Goal: Task Accomplishment & Management: Manage account settings

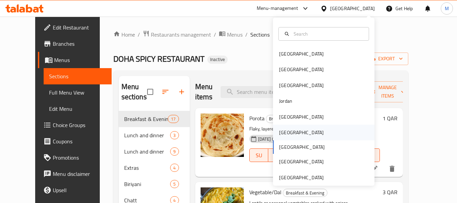
click at [288, 133] on div "Oman" at bounding box center [302, 133] width 56 height 16
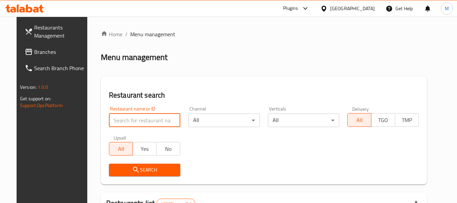
click at [144, 119] on input "search" at bounding box center [144, 120] width 71 height 14
paste input "Aziz Cafe"
type input "Aziz Cafe"
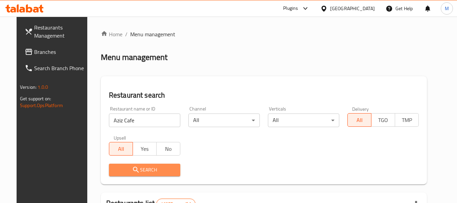
click at [149, 168] on span "Search" at bounding box center [144, 170] width 61 height 8
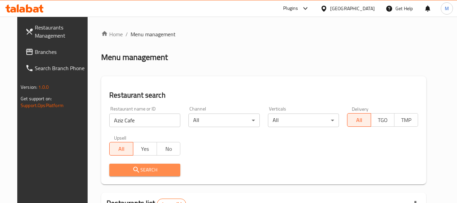
click at [153, 169] on span "Search" at bounding box center [145, 170] width 60 height 8
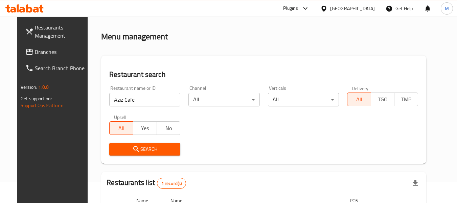
scroll to position [99, 0]
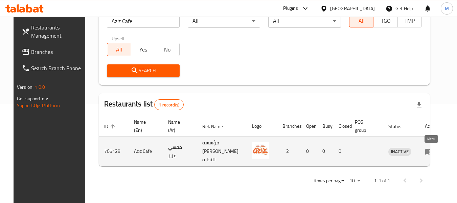
click at [432, 150] on icon "enhanced table" at bounding box center [429, 151] width 8 height 8
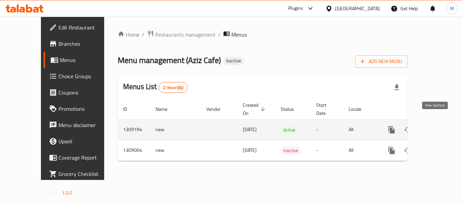
click at [439, 123] on link "enhanced table" at bounding box center [441, 130] width 16 height 16
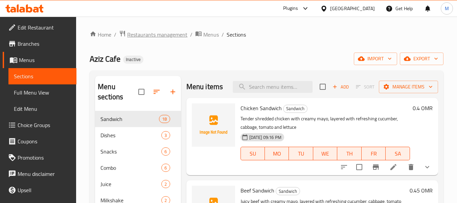
click at [146, 31] on span "Restaurants management" at bounding box center [157, 34] width 60 height 8
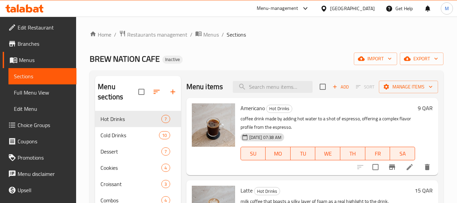
click at [367, 8] on div "Qatar" at bounding box center [352, 8] width 45 height 7
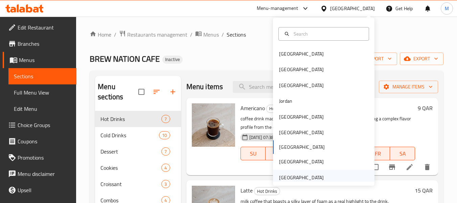
click at [295, 180] on div "United Arab Emirates" at bounding box center [301, 177] width 45 height 7
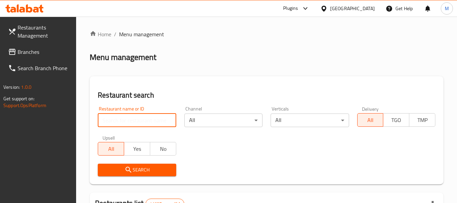
drag, startPoint x: 143, startPoint y: 123, endPoint x: 145, endPoint y: 138, distance: 15.3
click at [143, 123] on input "search" at bounding box center [137, 120] width 78 height 14
paste input "Teatopia Bliss"
type input "Teatopia Bliss"
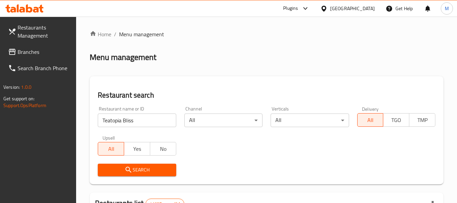
click at [148, 168] on span "Search" at bounding box center [136, 170] width 67 height 8
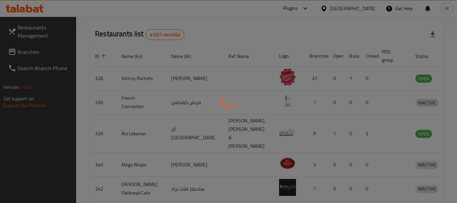
scroll to position [93, 0]
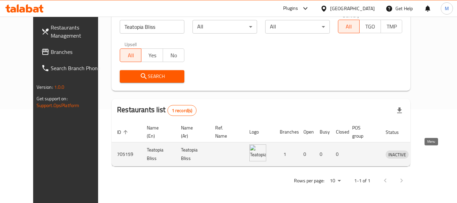
click at [431, 152] on icon "enhanced table" at bounding box center [427, 154] width 8 height 8
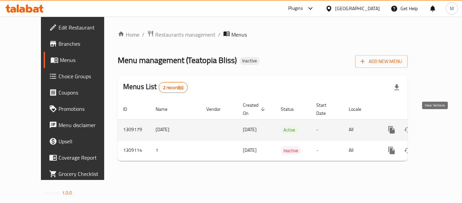
click at [437, 126] on icon "enhanced table" at bounding box center [441, 130] width 8 height 8
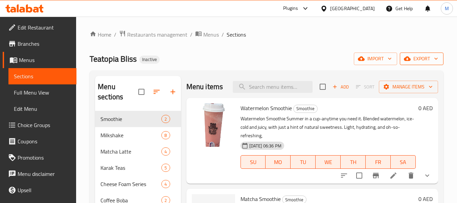
click at [437, 57] on icon "button" at bounding box center [436, 58] width 7 height 7
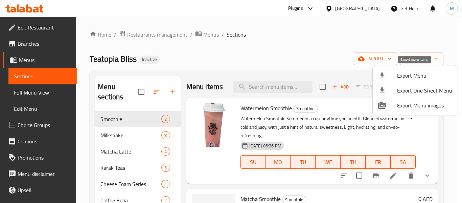
click at [409, 76] on span "Export Menu" at bounding box center [424, 75] width 55 height 8
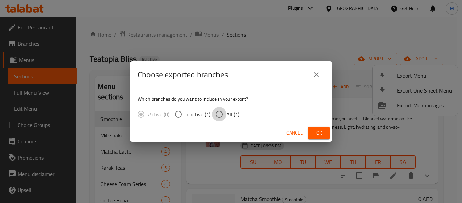
click at [223, 118] on input "All (1)" at bounding box center [219, 114] width 14 height 14
radio input "true"
click at [316, 135] on span "Ok" at bounding box center [319, 133] width 11 height 8
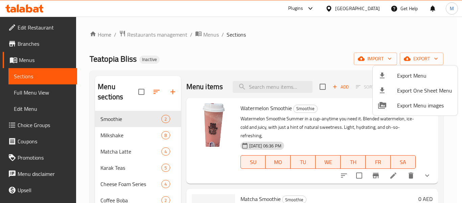
click at [32, 43] on div at bounding box center [231, 101] width 462 height 203
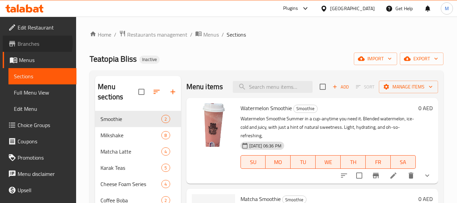
click at [32, 43] on span "Branches" at bounding box center [44, 44] width 53 height 8
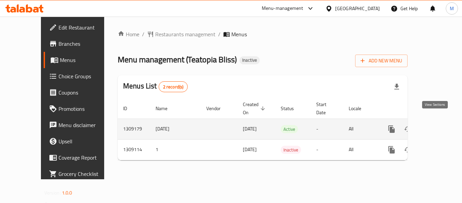
click at [438, 125] on icon "enhanced table" at bounding box center [441, 129] width 8 height 8
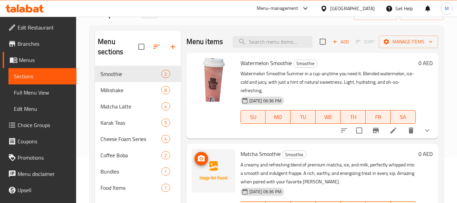
scroll to position [95, 0]
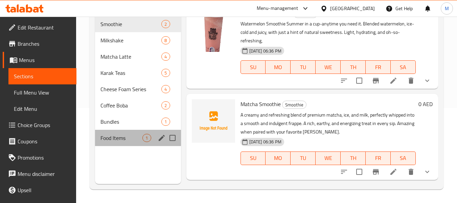
click at [116, 132] on div "Food Items 1" at bounding box center [138, 138] width 86 height 16
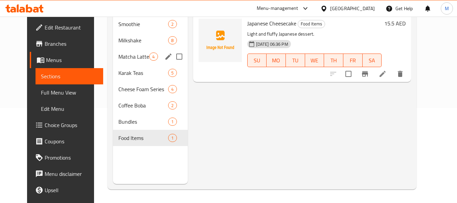
click at [126, 61] on div "Matcha Latte 4" at bounding box center [150, 56] width 74 height 16
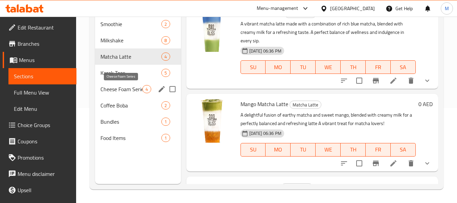
click at [127, 92] on span "Cheese Foam Series" at bounding box center [122, 89] width 42 height 8
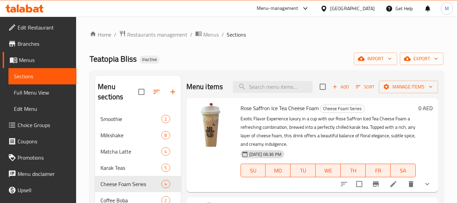
click at [31, 24] on span "Edit Restaurant" at bounding box center [44, 27] width 53 height 8
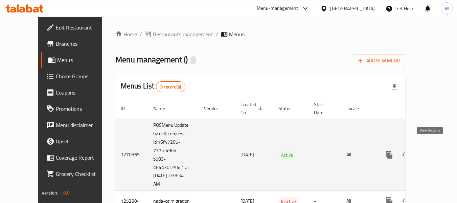
click at [434, 151] on icon "enhanced table" at bounding box center [438, 155] width 8 height 8
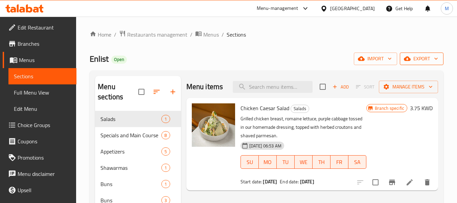
click at [425, 61] on span "export" at bounding box center [422, 59] width 33 height 8
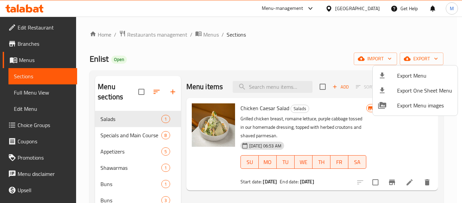
click at [301, 95] on div at bounding box center [231, 101] width 462 height 203
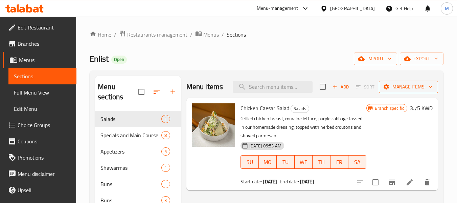
click at [414, 89] on span "Manage items" at bounding box center [409, 87] width 48 height 8
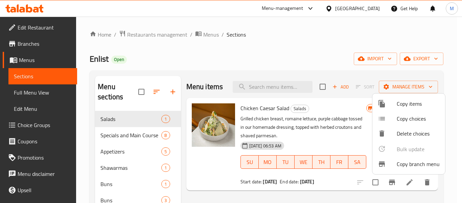
click at [419, 57] on div at bounding box center [231, 101] width 462 height 203
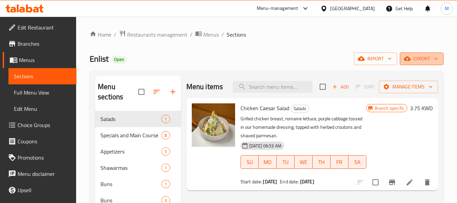
click at [416, 62] on span "export" at bounding box center [422, 59] width 33 height 8
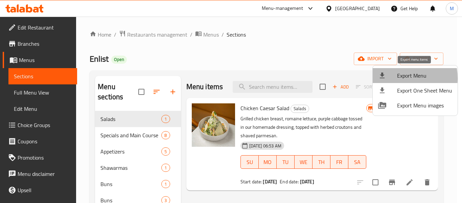
click at [394, 78] on div at bounding box center [388, 75] width 19 height 8
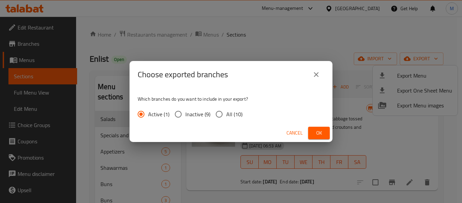
click at [227, 111] on span "All (10)" at bounding box center [235, 114] width 16 height 8
click at [227, 111] on input "All (10)" at bounding box center [219, 114] width 14 height 14
radio input "true"
click at [321, 135] on span "Ok" at bounding box center [319, 133] width 11 height 8
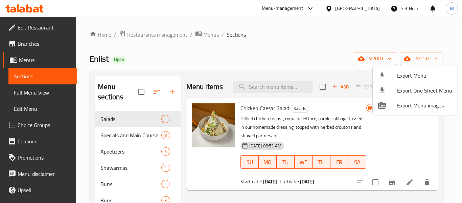
click at [226, 54] on div at bounding box center [231, 101] width 462 height 203
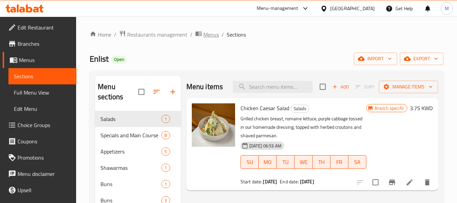
click at [207, 34] on span "Menus" at bounding box center [211, 34] width 16 height 8
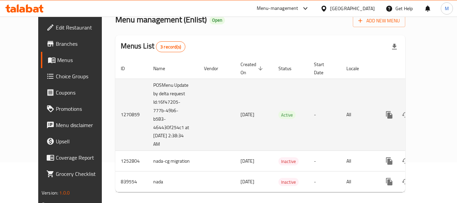
scroll to position [41, 0]
drag, startPoint x: 128, startPoint y: 78, endPoint x: 161, endPoint y: 138, distance: 69.6
click at [161, 138] on td "POSMenu Update by delta request Id:16f47205-777b-49b6-b583-464430f254c1 at [DAT…" at bounding box center [173, 114] width 51 height 72
click at [170, 122] on td "POSMenu Update by delta request Id:16f47205-777b-49b6-b583-464430f254c1 at [DAT…" at bounding box center [173, 114] width 51 height 72
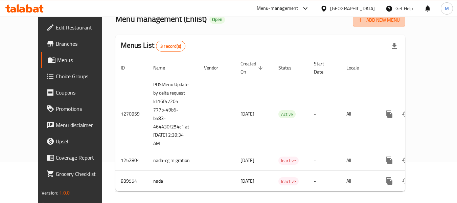
click at [400, 21] on span "Add New Menu" at bounding box center [380, 20] width 42 height 8
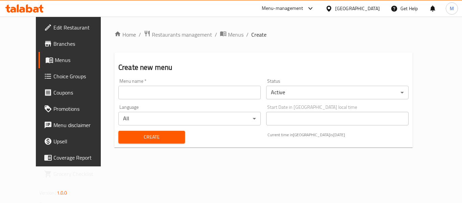
drag, startPoint x: 179, startPoint y: 93, endPoint x: 165, endPoint y: 98, distance: 15.0
click at [179, 93] on input "text" at bounding box center [189, 93] width 143 height 14
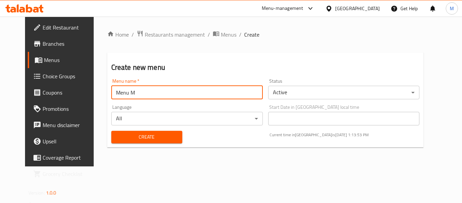
type input "Menu M"
click at [135, 137] on span "Create" at bounding box center [147, 137] width 60 height 8
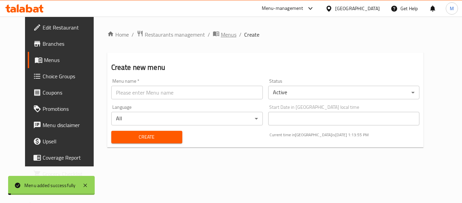
click at [221, 35] on span "Menus" at bounding box center [229, 34] width 16 height 8
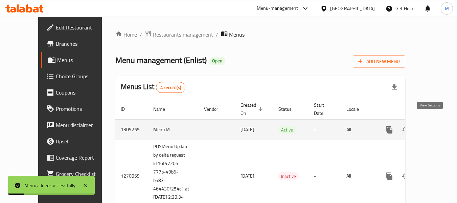
click at [434, 126] on icon "enhanced table" at bounding box center [438, 130] width 8 height 8
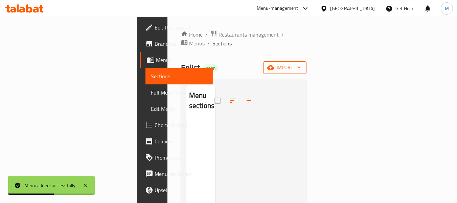
click at [301, 63] on span "import" at bounding box center [285, 67] width 33 height 8
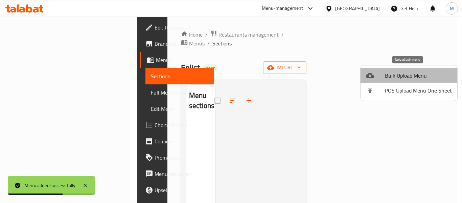
click at [424, 72] on span "Bulk Upload Menu" at bounding box center [418, 75] width 67 height 8
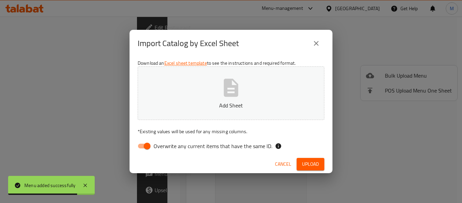
click at [145, 143] on input "Overwrite any current items that have the same ID." at bounding box center [147, 145] width 39 height 13
checkbox input "false"
click at [236, 92] on icon "button" at bounding box center [231, 88] width 15 height 18
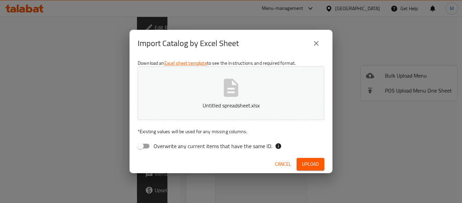
click at [315, 165] on span "Upload" at bounding box center [310, 164] width 17 height 8
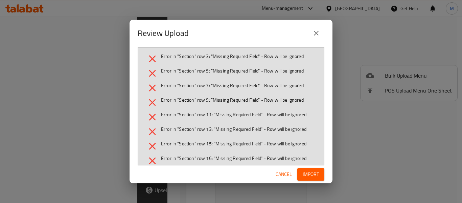
click at [284, 176] on span "Cancel" at bounding box center [284, 174] width 16 height 8
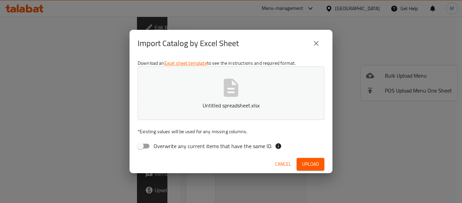
click at [318, 41] on icon "close" at bounding box center [317, 43] width 8 height 8
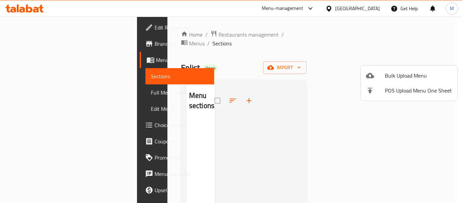
click at [212, 35] on div at bounding box center [231, 101] width 462 height 203
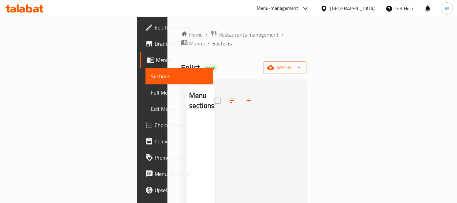
click at [205, 39] on span "Menus" at bounding box center [197, 43] width 16 height 8
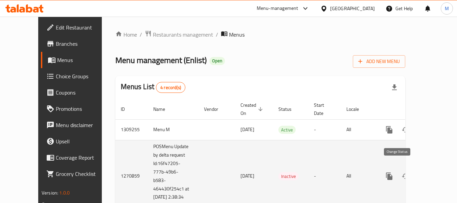
click at [405, 170] on button "enhanced table" at bounding box center [406, 176] width 16 height 16
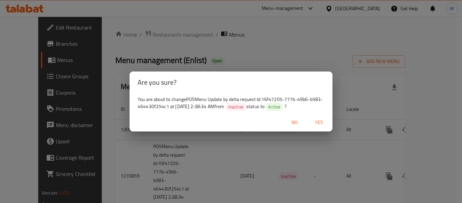
click at [320, 123] on span "Yes" at bounding box center [319, 122] width 16 height 8
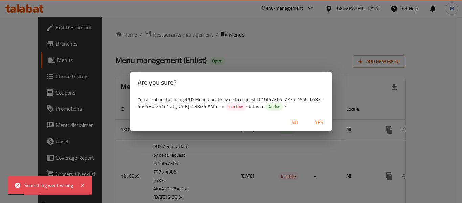
click at [318, 123] on span "Yes" at bounding box center [319, 122] width 16 height 8
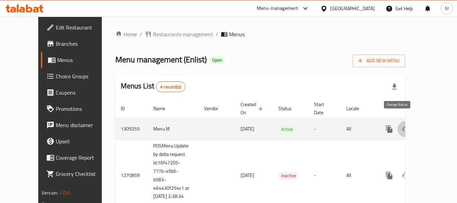
click at [402, 125] on icon "enhanced table" at bounding box center [406, 129] width 8 height 8
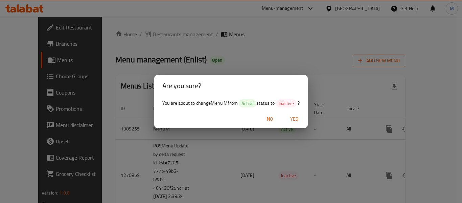
click at [298, 120] on span "Yes" at bounding box center [294, 119] width 16 height 8
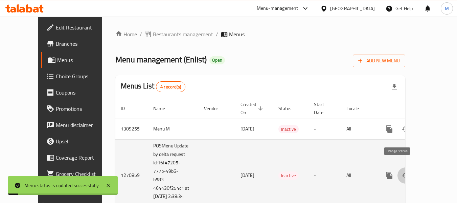
click at [404, 168] on button "enhanced table" at bounding box center [406, 175] width 16 height 16
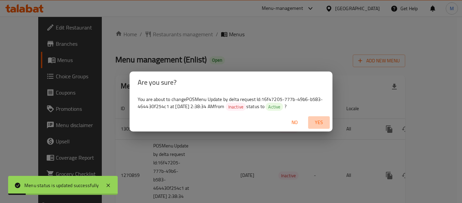
click at [319, 124] on span "Yes" at bounding box center [319, 122] width 16 height 8
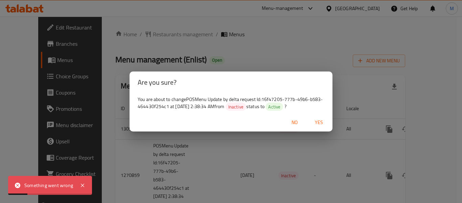
click at [296, 123] on span "No" at bounding box center [295, 122] width 16 height 8
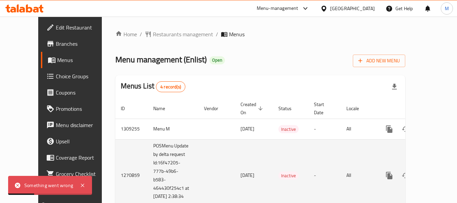
scroll to position [61, 0]
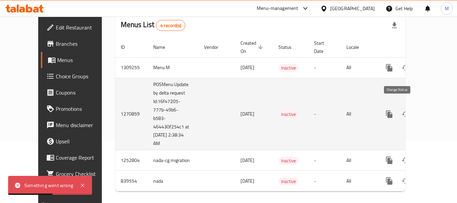
click at [402, 110] on icon "enhanced table" at bounding box center [406, 114] width 8 height 8
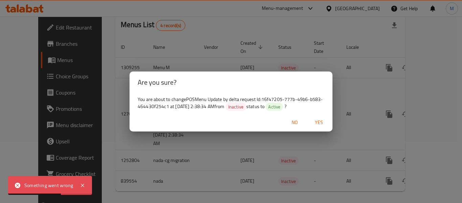
click at [318, 121] on span "Yes" at bounding box center [319, 122] width 16 height 8
click at [298, 124] on span "No" at bounding box center [295, 122] width 16 height 8
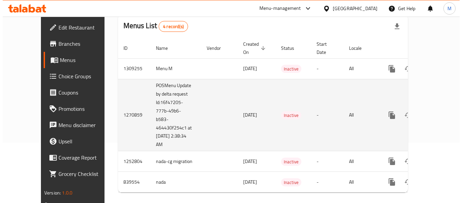
scroll to position [61, 0]
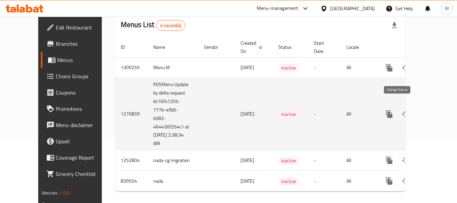
click at [402, 110] on icon "enhanced table" at bounding box center [406, 114] width 8 height 8
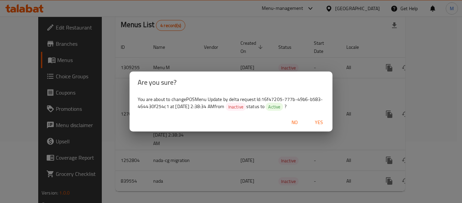
click at [323, 123] on span "Yes" at bounding box center [319, 122] width 16 height 8
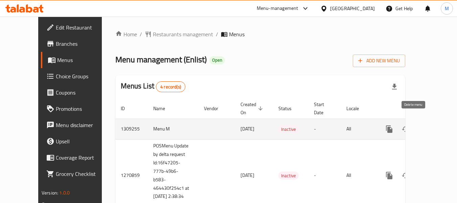
click at [420, 126] on icon "enhanced table" at bounding box center [422, 129] width 5 height 6
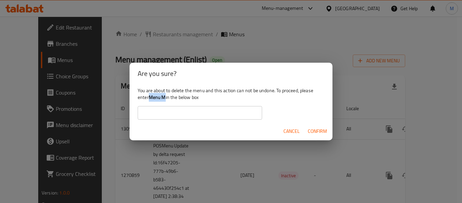
drag, startPoint x: 167, startPoint y: 99, endPoint x: 150, endPoint y: 101, distance: 16.3
click at [150, 101] on div "You are about to delete the menu and this action can not be undone. To proceed,…" at bounding box center [231, 103] width 203 height 38
copy b "Menu M"
click at [156, 112] on input "text" at bounding box center [200, 113] width 125 height 14
paste input "Menu M"
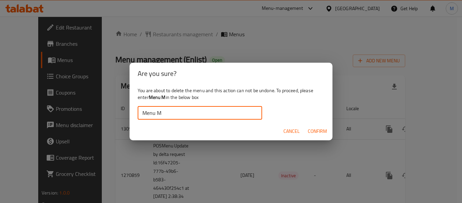
type input "Menu M"
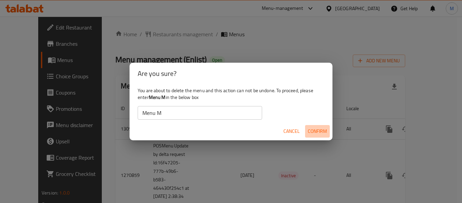
click at [314, 129] on span "Confirm" at bounding box center [317, 131] width 19 height 8
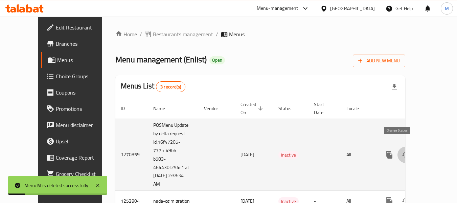
click at [402, 152] on icon "enhanced table" at bounding box center [405, 154] width 7 height 5
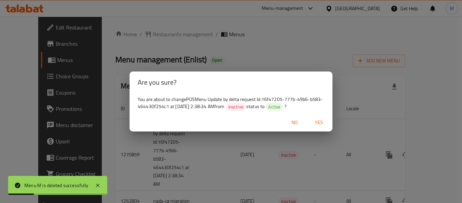
click at [313, 121] on span "Yes" at bounding box center [319, 122] width 16 height 8
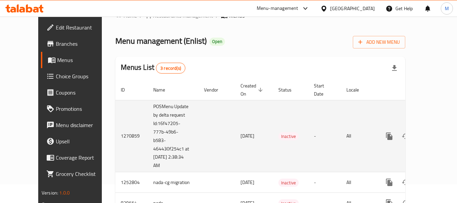
scroll to position [34, 0]
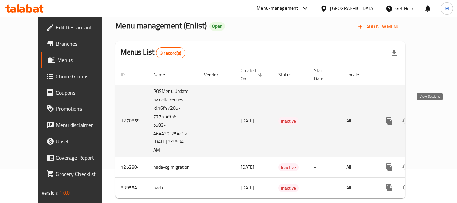
click at [434, 117] on icon "enhanced table" at bounding box center [438, 121] width 8 height 8
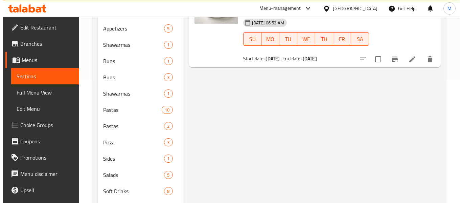
scroll to position [34, 0]
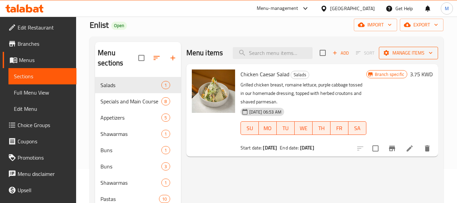
click at [432, 55] on icon "button" at bounding box center [431, 52] width 7 height 7
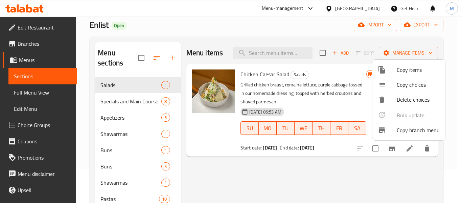
click at [411, 131] on span "Copy branch menu" at bounding box center [418, 130] width 43 height 8
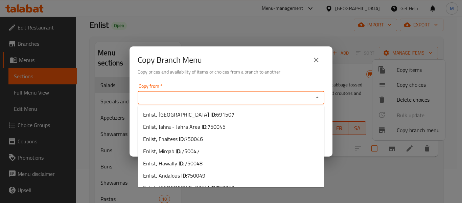
click at [171, 102] on input "Copy from   *" at bounding box center [226, 97] width 172 height 9
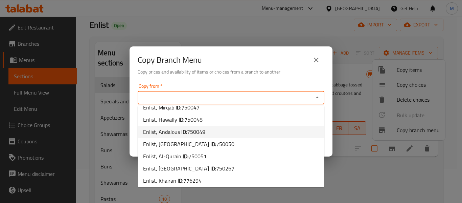
scroll to position [46, 0]
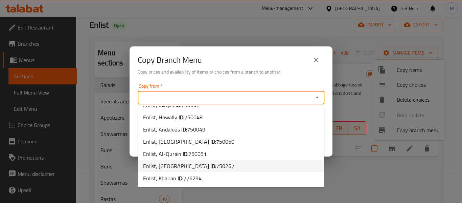
click at [216, 161] on span "750267" at bounding box center [225, 166] width 18 height 10
type input "Enlist, [GEOGRAPHIC_DATA]"
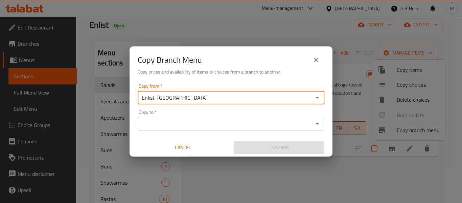
click at [196, 114] on div "Copy to   * Copy to *" at bounding box center [231, 120] width 187 height 21
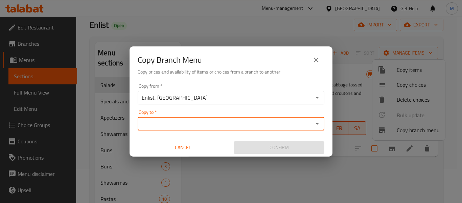
click at [196, 124] on input "Copy to   *" at bounding box center [226, 123] width 172 height 9
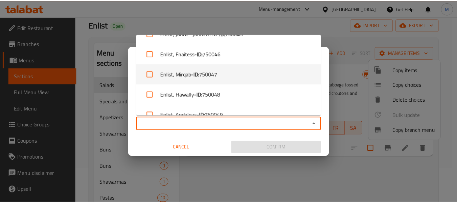
scroll to position [127, 0]
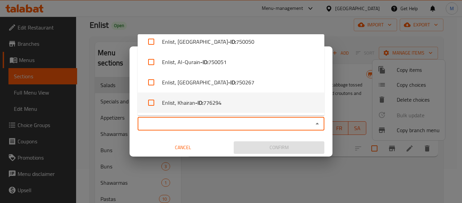
click at [215, 105] on span "776294" at bounding box center [212, 103] width 18 height 8
checkbox input "true"
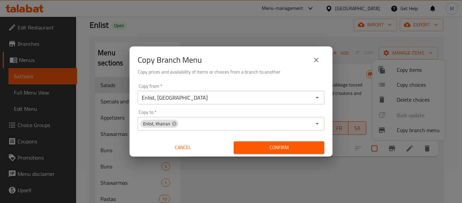
click at [204, 140] on div "Cancel" at bounding box center [183, 147] width 96 height 18
click at [257, 148] on span "Confirm" at bounding box center [279, 147] width 80 height 8
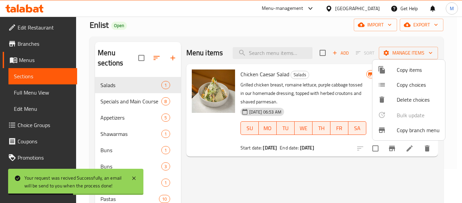
click at [208, 158] on div at bounding box center [231, 101] width 462 height 203
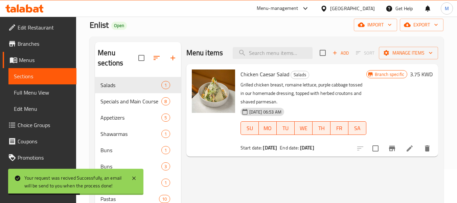
scroll to position [0, 0]
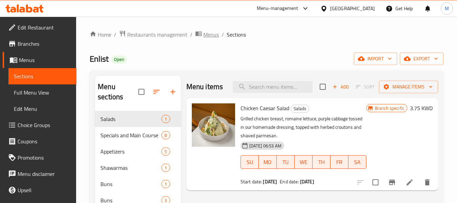
click at [197, 36] on icon "breadcrumb" at bounding box center [199, 33] width 6 height 5
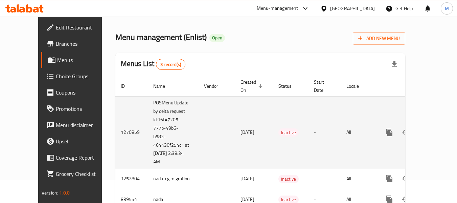
scroll to position [41, 0]
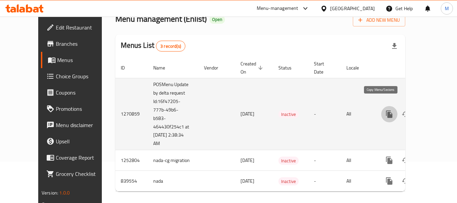
click at [386, 110] on icon "more" at bounding box center [389, 113] width 6 height 7
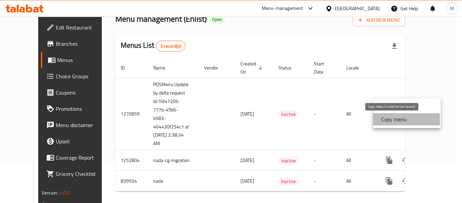
click at [386, 120] on strong "Copy menu" at bounding box center [395, 119] width 26 height 8
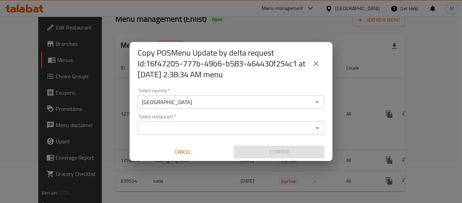
click at [154, 126] on input "Select restaurant   *" at bounding box center [226, 127] width 172 height 9
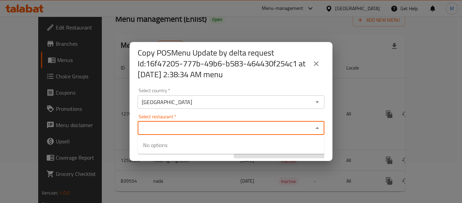
click at [320, 64] on icon "close" at bounding box center [317, 64] width 8 height 8
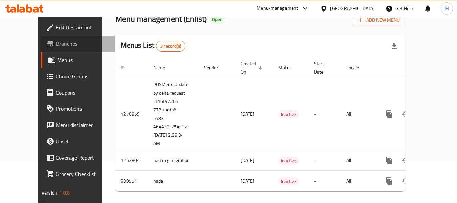
click at [56, 43] on span "Branches" at bounding box center [82, 44] width 53 height 8
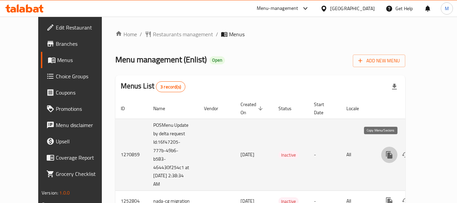
click at [386, 151] on icon "more" at bounding box center [389, 154] width 6 height 7
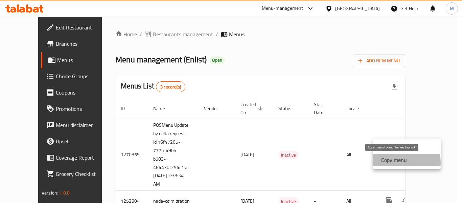
click at [398, 162] on strong "Copy menu" at bounding box center [395, 160] width 26 height 8
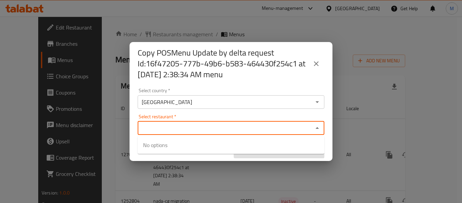
click at [172, 123] on input "Select restaurant   *" at bounding box center [226, 127] width 172 height 9
paste input "656051"
drag, startPoint x: 169, startPoint y: 128, endPoint x: 126, endPoint y: 128, distance: 43.7
click at [126, 128] on div "Copy POSMenu Update by delta request Id:16f47205-777b-49b6-b583-464430f254c1 at…" at bounding box center [231, 101] width 462 height 203
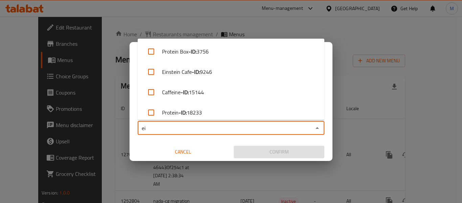
type input "e"
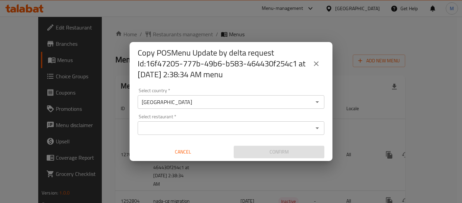
click at [107, 47] on div "Copy POSMenu Update by delta request Id:16f47205-777b-49b6-b583-464430f254c1 at…" at bounding box center [231, 101] width 462 height 203
click at [318, 66] on icon "close" at bounding box center [317, 64] width 8 height 8
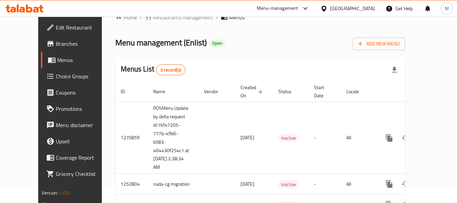
scroll to position [7, 0]
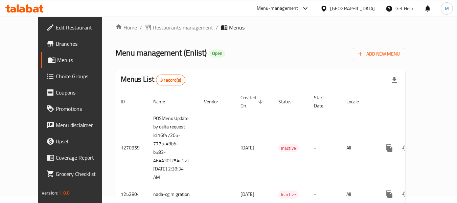
click at [174, 54] on span "Menu management ( Enlist )" at bounding box center [160, 52] width 91 height 15
copy span "Enlist"
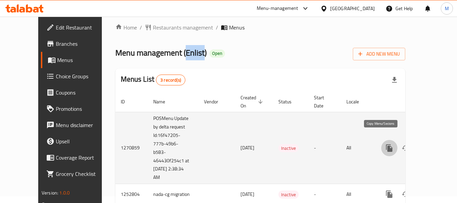
click at [386, 144] on icon "more" at bounding box center [390, 148] width 8 height 8
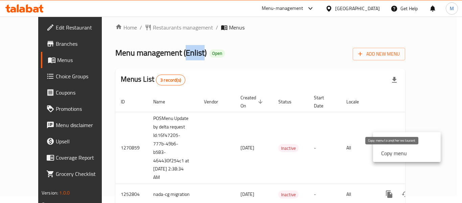
click at [394, 156] on strong "Copy menu" at bounding box center [395, 153] width 26 height 8
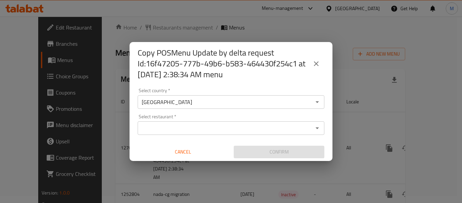
drag, startPoint x: 173, startPoint y: 118, endPoint x: 174, endPoint y: 126, distance: 7.9
click at [173, 123] on div "Select restaurant   * Select restaurant *" at bounding box center [231, 124] width 187 height 21
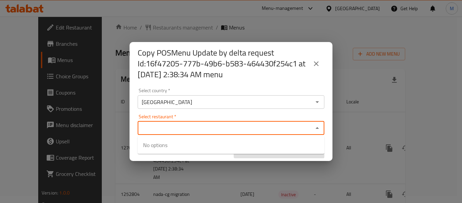
click at [174, 126] on input "Select restaurant   *" at bounding box center [226, 127] width 172 height 9
paste input "Enlist"
type input "Enlist"
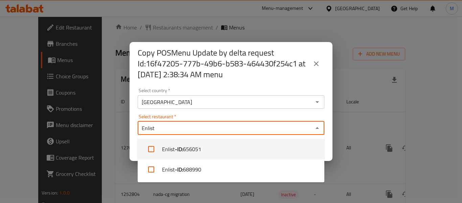
click at [233, 149] on li "Enlist - ID: 656051" at bounding box center [231, 149] width 187 height 20
checkbox input "true"
click at [229, 89] on div "Select country   * Kuwait Select country *" at bounding box center [231, 98] width 187 height 21
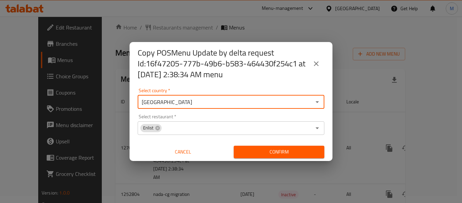
click at [305, 158] on button "Confirm" at bounding box center [279, 152] width 91 height 13
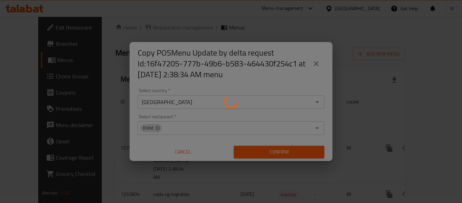
click at [303, 152] on div at bounding box center [231, 101] width 462 height 203
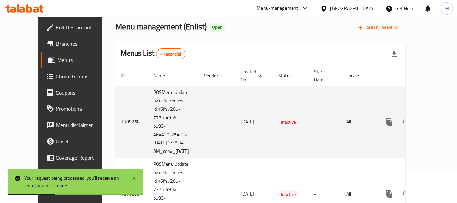
scroll to position [27, 0]
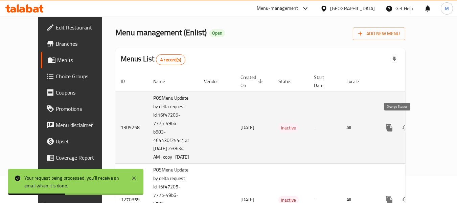
click at [404, 123] on button "enhanced table" at bounding box center [406, 128] width 16 height 16
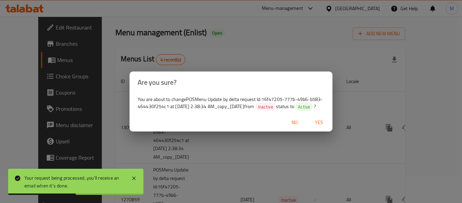
click at [320, 125] on span "Yes" at bounding box center [319, 122] width 16 height 8
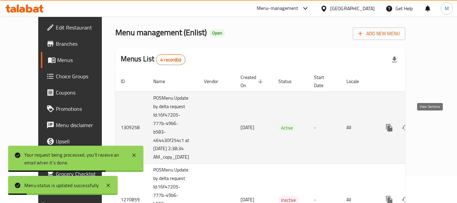
click at [435, 125] on icon "enhanced table" at bounding box center [438, 128] width 6 height 6
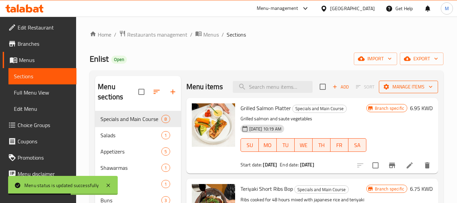
click at [420, 91] on span "Manage items" at bounding box center [409, 87] width 48 height 8
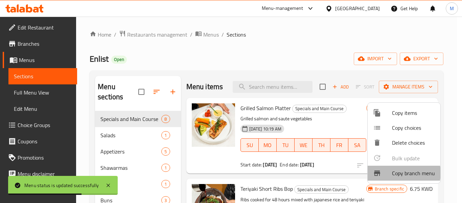
click at [400, 173] on span "Copy branch menu" at bounding box center [413, 173] width 43 height 8
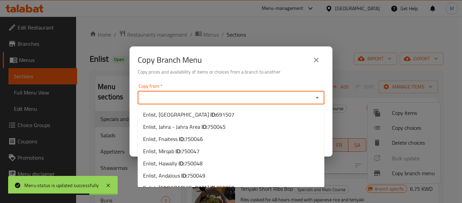
click at [192, 97] on input "Copy from   *" at bounding box center [226, 97] width 172 height 9
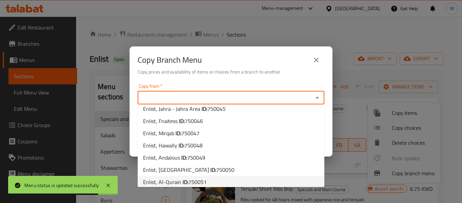
scroll to position [46, 0]
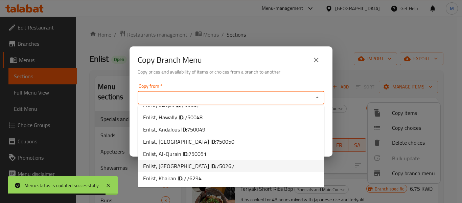
click at [216, 168] on span "750267" at bounding box center [225, 166] width 18 height 10
type input "Enlist, Salmiya"
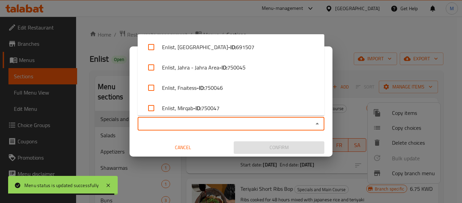
click at [198, 126] on input "Copy to   *" at bounding box center [226, 123] width 172 height 9
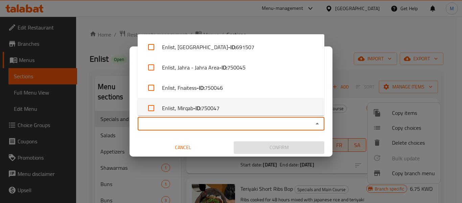
scroll to position [127, 0]
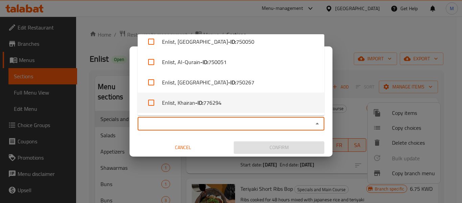
click at [214, 104] on span "776294" at bounding box center [212, 103] width 18 height 8
checkbox input "true"
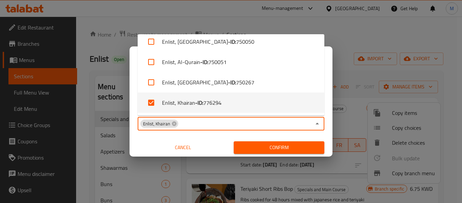
click at [211, 147] on span "Cancel" at bounding box center [183, 147] width 85 height 8
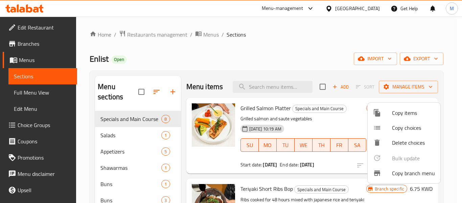
click at [270, 148] on div at bounding box center [231, 101] width 462 height 203
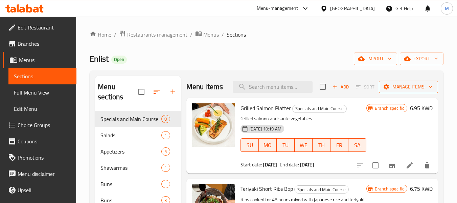
click at [410, 90] on span "Manage items" at bounding box center [409, 87] width 48 height 8
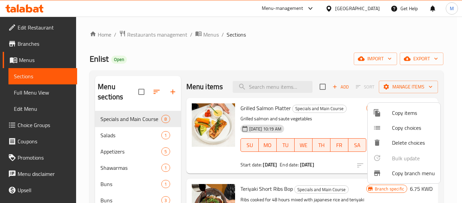
click at [391, 174] on div at bounding box center [382, 173] width 19 height 8
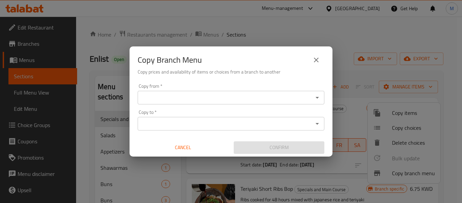
click at [234, 102] on div "Copy from *" at bounding box center [231, 98] width 187 height 14
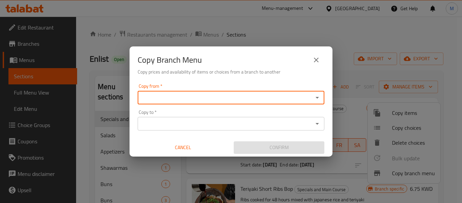
click at [250, 87] on div "Copy from   * Copy from *" at bounding box center [231, 94] width 187 height 21
click at [250, 99] on input "Copy from   *" at bounding box center [226, 97] width 172 height 9
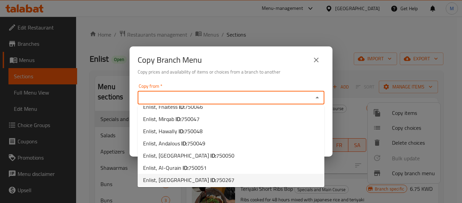
scroll to position [46, 0]
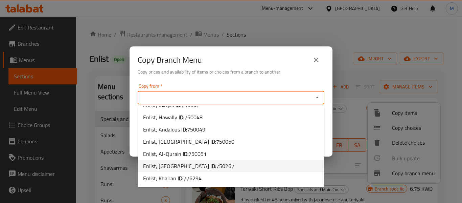
click at [216, 165] on span "750267" at bounding box center [225, 166] width 18 height 10
type input "Enlist, Salmiya"
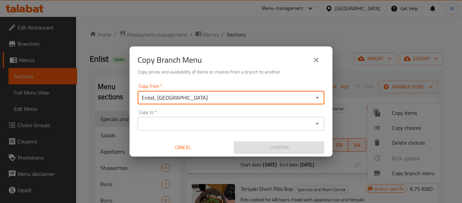
click at [178, 112] on div "Copy to   * Copy to *" at bounding box center [231, 120] width 187 height 21
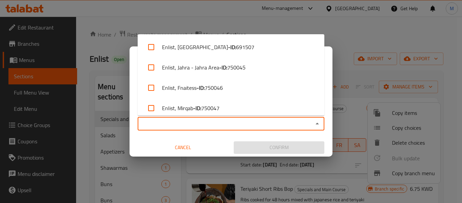
click at [179, 125] on input "Copy to   *" at bounding box center [226, 123] width 172 height 9
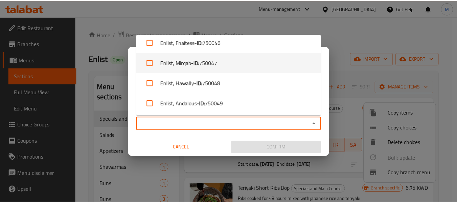
scroll to position [127, 0]
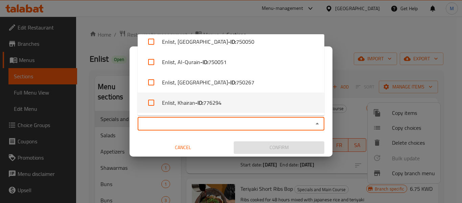
click at [197, 101] on b "- ID:" at bounding box center [199, 103] width 8 height 8
checkbox input "true"
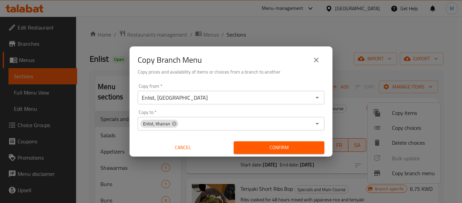
click at [199, 140] on div "Cancel" at bounding box center [183, 147] width 96 height 18
click at [268, 144] on span "Confirm" at bounding box center [279, 147] width 80 height 8
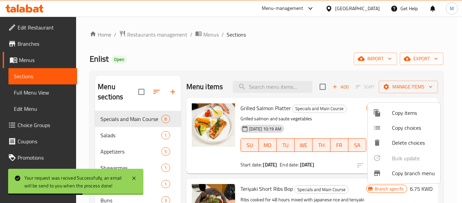
click at [211, 35] on div at bounding box center [231, 101] width 462 height 203
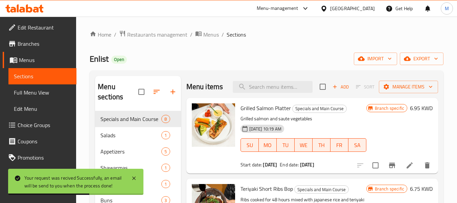
drag, startPoint x: 211, startPoint y: 35, endPoint x: 229, endPoint y: 48, distance: 22.0
click at [211, 35] on span "Menus" at bounding box center [211, 34] width 16 height 8
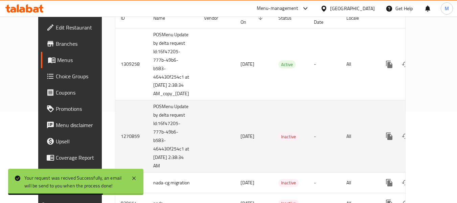
scroll to position [95, 0]
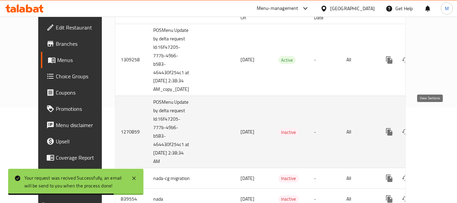
click at [434, 128] on icon "enhanced table" at bounding box center [438, 132] width 8 height 8
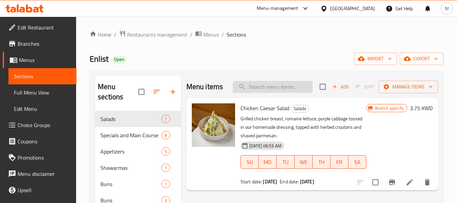
click at [269, 86] on input "search" at bounding box center [273, 87] width 80 height 12
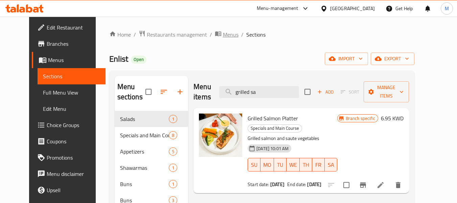
type input "grilled sa"
click at [223, 35] on span "Menus" at bounding box center [231, 34] width 16 height 8
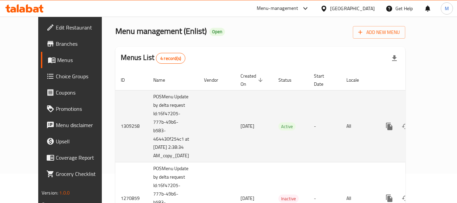
scroll to position [68, 0]
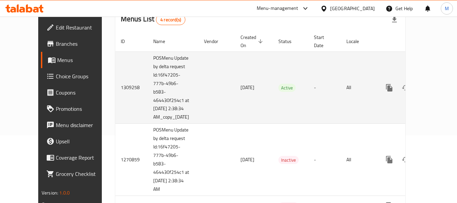
click at [239, 77] on td "02/09/2025" at bounding box center [254, 87] width 38 height 72
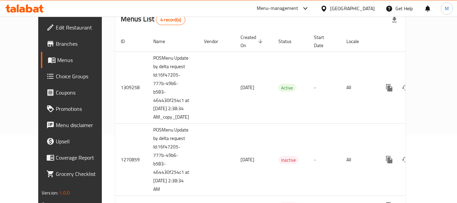
click at [364, 6] on div "[GEOGRAPHIC_DATA]" at bounding box center [352, 8] width 45 height 7
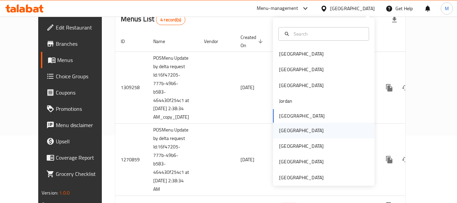
click at [286, 132] on div "[GEOGRAPHIC_DATA]" at bounding box center [301, 130] width 45 height 7
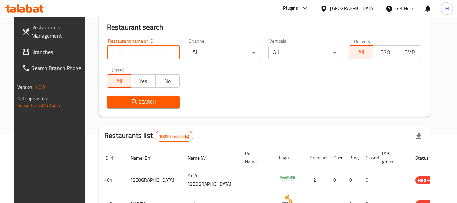
drag, startPoint x: 139, startPoint y: 49, endPoint x: 136, endPoint y: 57, distance: 7.6
click at [139, 49] on input "search" at bounding box center [143, 53] width 73 height 14
paste input "Aziz Cafe"
type input "Aziz Cafe"
click at [124, 102] on span "Search" at bounding box center [143, 102] width 62 height 8
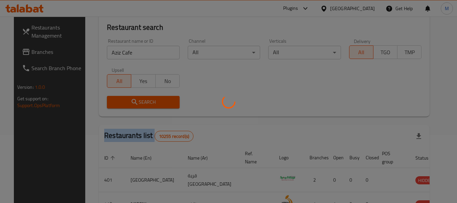
click at [124, 102] on div at bounding box center [228, 101] width 457 height 203
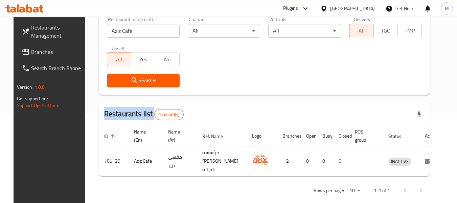
scroll to position [99, 0]
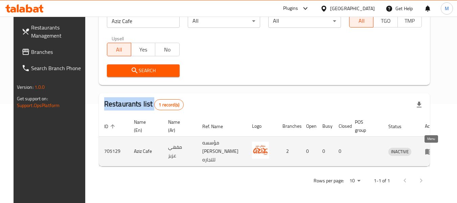
click at [429, 148] on icon "enhanced table" at bounding box center [429, 151] width 8 height 8
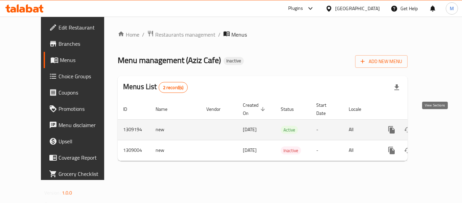
click at [438, 127] on icon "enhanced table" at bounding box center [441, 130] width 6 height 6
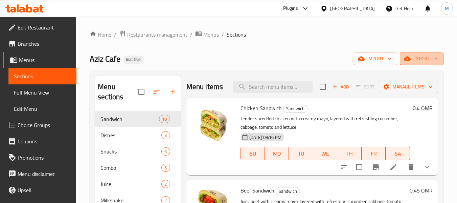
click at [430, 57] on span "export" at bounding box center [422, 59] width 33 height 8
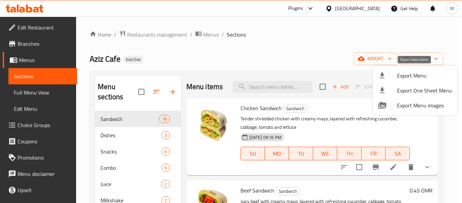
click at [410, 73] on span "Export Menu" at bounding box center [424, 75] width 55 height 8
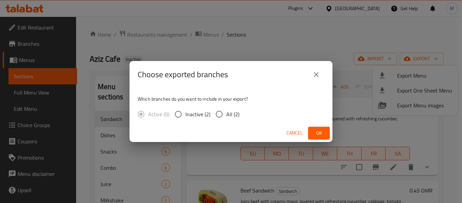
click at [239, 118] on div "Active (0) Inactive (2) All (2)" at bounding box center [191, 114] width 107 height 14
click at [226, 114] on input "All (2)" at bounding box center [219, 114] width 14 height 14
radio input "true"
click at [321, 132] on span "Ok" at bounding box center [319, 133] width 11 height 8
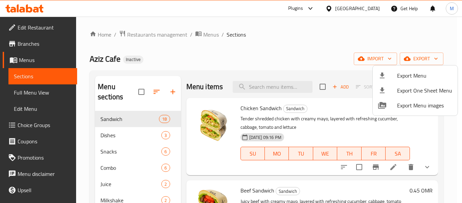
click at [369, 8] on div at bounding box center [231, 101] width 462 height 203
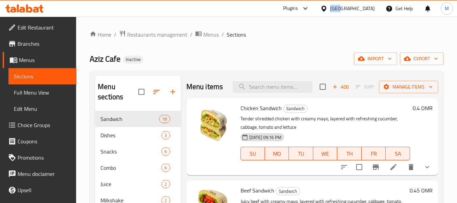
click at [369, 8] on div "[GEOGRAPHIC_DATA]" at bounding box center [352, 8] width 45 height 7
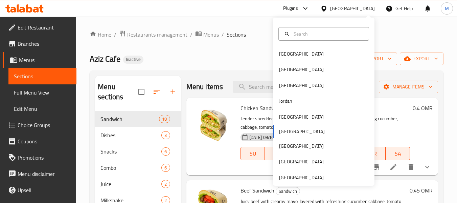
click at [304, 181] on div "Bahrain Egypt Iraq Jordan Kuwait Oman Qatar Saudi Arabia United Arab Emirates" at bounding box center [324, 102] width 102 height 168
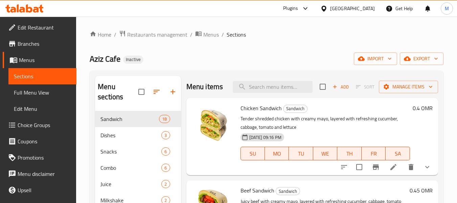
click at [224, 55] on div "Aziz Cafe Inactive import export" at bounding box center [267, 58] width 354 height 13
click at [417, 56] on span "export" at bounding box center [422, 59] width 33 height 8
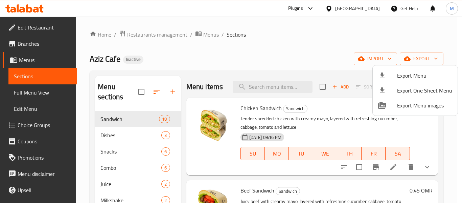
click at [215, 77] on div at bounding box center [231, 101] width 462 height 203
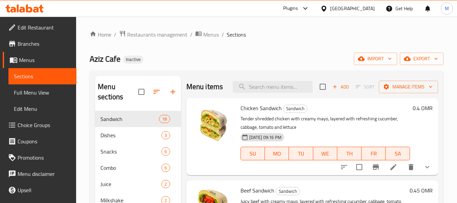
click at [184, 41] on div "Home / Restaurants management / Menus / Sections Aziz Cafe Inactive import expo…" at bounding box center [267, 157] width 354 height 254
click at [179, 36] on span "Restaurants management" at bounding box center [157, 34] width 60 height 8
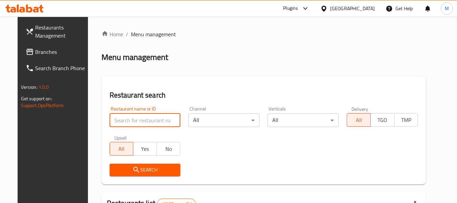
click at [148, 120] on input "search" at bounding box center [145, 120] width 71 height 14
paste input "Malabar Foods Restaurant"
type input "Malabar Foods Restaurant"
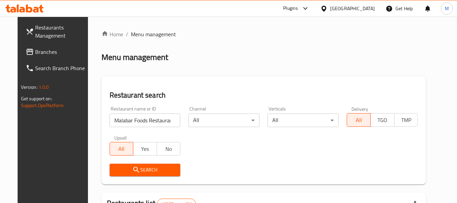
click at [365, 6] on div "[GEOGRAPHIC_DATA]" at bounding box center [352, 8] width 45 height 7
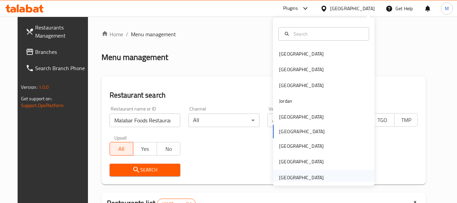
click at [306, 177] on div "[GEOGRAPHIC_DATA]" at bounding box center [301, 177] width 45 height 7
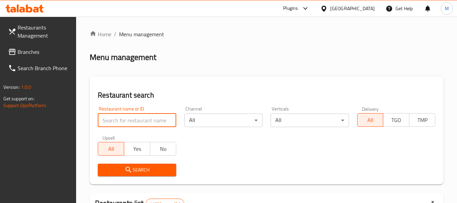
click at [130, 120] on input "search" at bounding box center [137, 120] width 78 height 14
paste input "Malabar Foods Restaurant"
type input "Malabar Foods Restaurant"
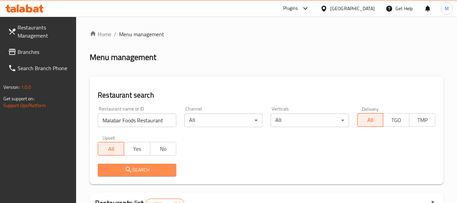
click at [135, 171] on span "Search" at bounding box center [136, 170] width 67 height 8
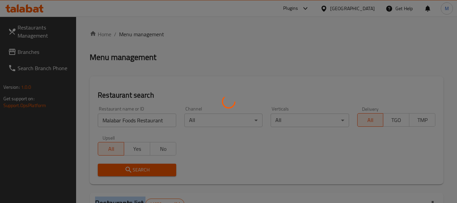
click at [135, 171] on div at bounding box center [228, 101] width 457 height 203
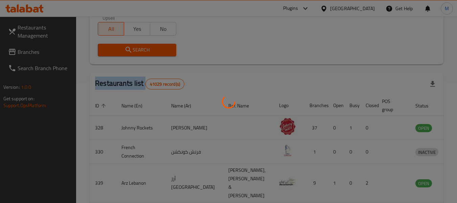
scroll to position [108, 0]
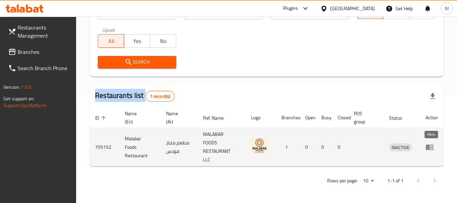
click at [431, 149] on icon "enhanced table" at bounding box center [430, 147] width 8 height 8
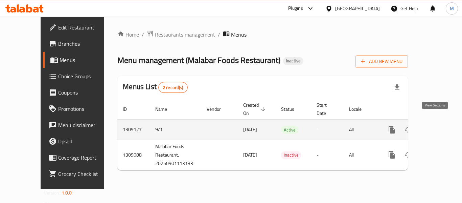
click at [440, 122] on link "enhanced table" at bounding box center [441, 130] width 16 height 16
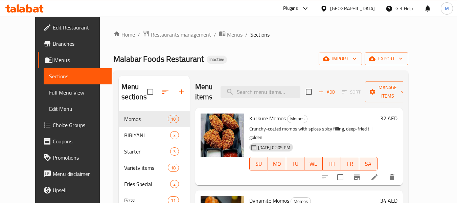
click at [403, 59] on span "export" at bounding box center [386, 59] width 33 height 8
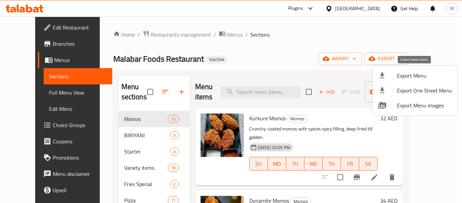
click at [408, 74] on span "Export Menu" at bounding box center [424, 75] width 55 height 8
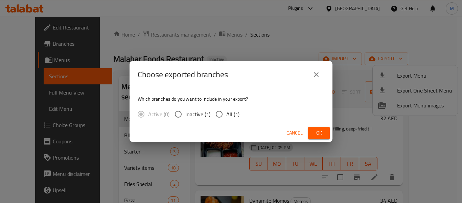
click at [227, 113] on span "All (1)" at bounding box center [233, 114] width 13 height 8
click at [227, 113] on input "All (1)" at bounding box center [219, 114] width 14 height 14
radio input "true"
click at [320, 133] on span "Ok" at bounding box center [319, 133] width 11 height 8
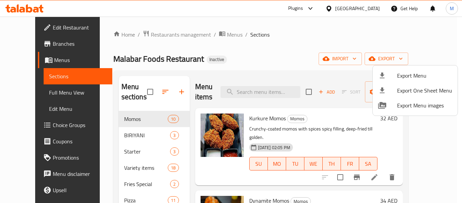
click at [331, 33] on div at bounding box center [231, 101] width 462 height 203
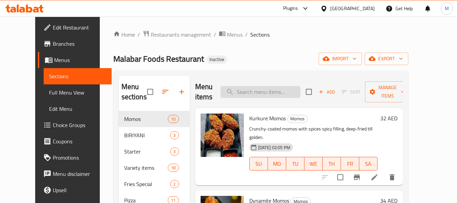
click at [266, 95] on input "search" at bounding box center [261, 92] width 80 height 12
paste input "Fajita Pizza"
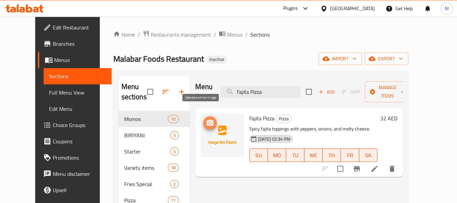
click at [207, 120] on icon "upload picture" at bounding box center [210, 123] width 7 height 6
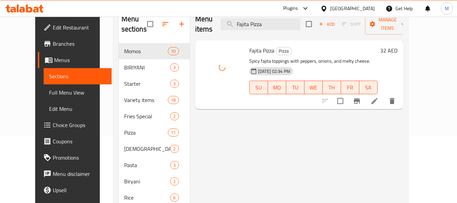
scroll to position [102, 0]
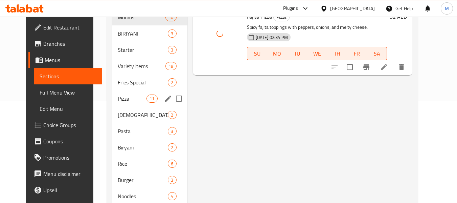
click at [128, 98] on span "Pizza" at bounding box center [132, 98] width 29 height 8
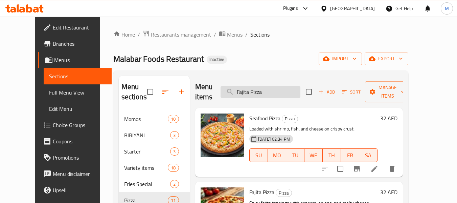
click at [254, 92] on input "Fajita Pizza" at bounding box center [261, 92] width 80 height 12
paste input "Chicken Burger"
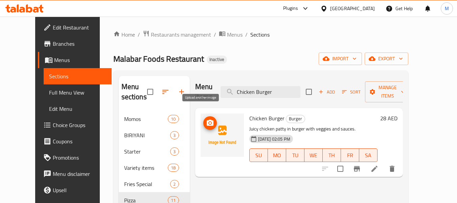
click at [207, 120] on icon "upload picture" at bounding box center [210, 123] width 7 height 6
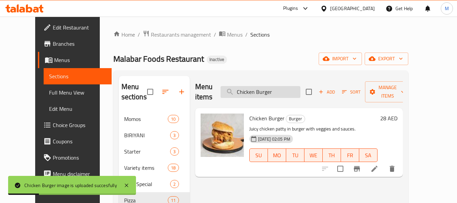
click at [270, 89] on input "Chicken Burger" at bounding box center [261, 92] width 80 height 12
paste input "Lotus Pancake"
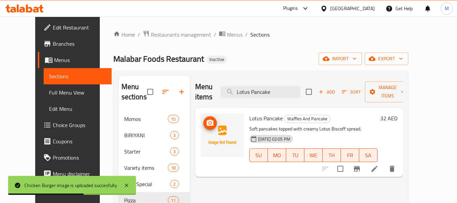
click at [207, 120] on icon "upload picture" at bounding box center [210, 123] width 7 height 6
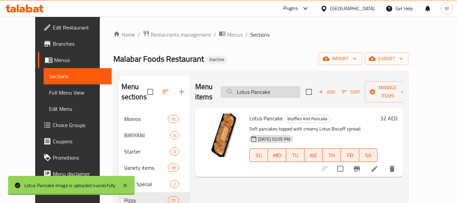
click at [257, 88] on input "Lotus Pancake" at bounding box center [261, 92] width 80 height 12
drag, startPoint x: 293, startPoint y: 87, endPoint x: 233, endPoint y: 87, distance: 59.6
click at [233, 87] on input "Lotus Pancake" at bounding box center [261, 92] width 80 height 12
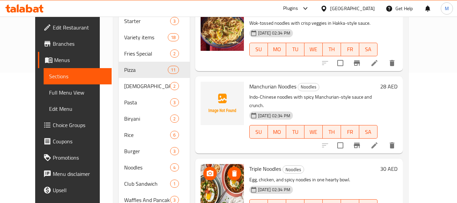
scroll to position [135, 0]
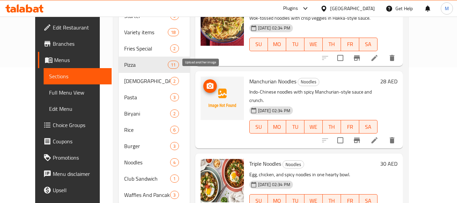
type input "noodle"
click at [206, 82] on icon "upload picture" at bounding box center [210, 86] width 8 height 8
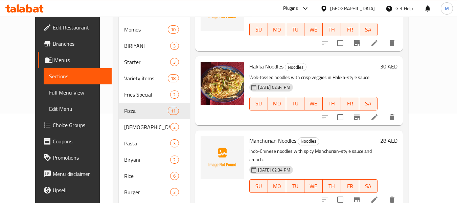
scroll to position [206, 0]
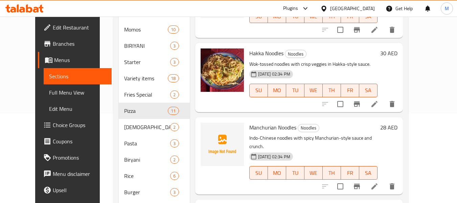
click at [268, 122] on span "Manchurian Noodles" at bounding box center [273, 127] width 47 height 10
copy h6 "Manchurian Noodles"
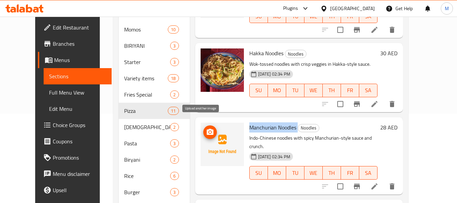
click at [207, 129] on icon "upload picture" at bounding box center [210, 132] width 7 height 6
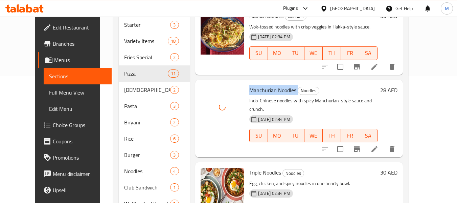
scroll to position [157, 0]
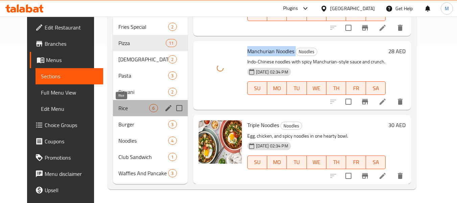
click at [118, 108] on span "Rice" at bounding box center [133, 108] width 31 height 8
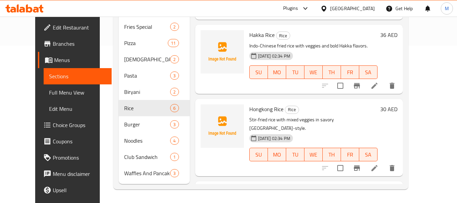
click at [263, 108] on span "Hongkong Rice" at bounding box center [267, 109] width 34 height 10
copy h6 "Hongkong Rice"
click at [255, 36] on span "Hakka Rice" at bounding box center [262, 35] width 25 height 10
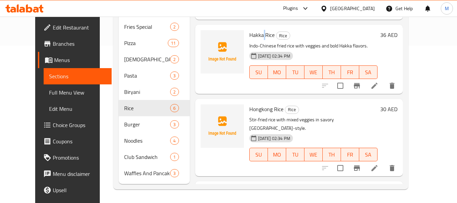
click at [255, 36] on span "Hakka Rice" at bounding box center [262, 35] width 25 height 10
copy h6 "Hakka Rice"
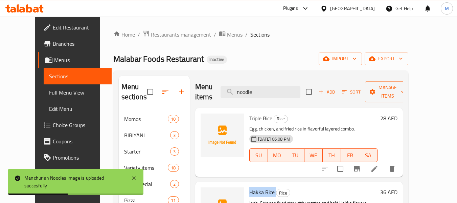
click at [252, 189] on span "Hakka Rice" at bounding box center [262, 192] width 25 height 10
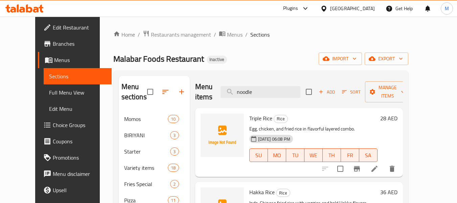
click at [339, 11] on div "[GEOGRAPHIC_DATA]" at bounding box center [352, 8] width 45 height 7
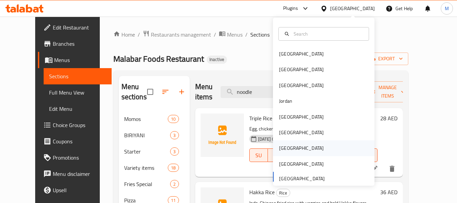
click at [284, 146] on div "[GEOGRAPHIC_DATA]" at bounding box center [301, 147] width 45 height 7
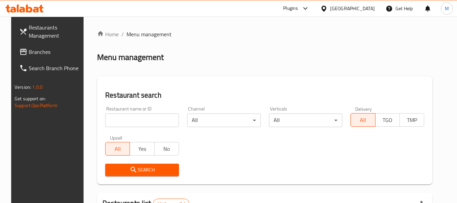
click at [137, 124] on input "search" at bounding box center [142, 120] width 74 height 14
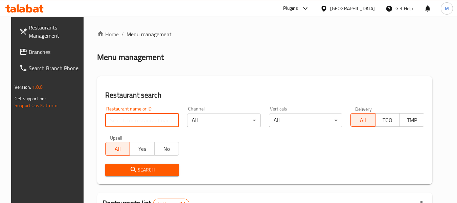
paste input "SHAHJEHAN GRILL RESTAURANT"
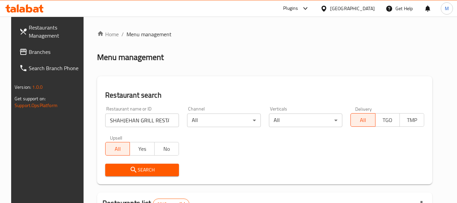
click at [142, 173] on span "Search" at bounding box center [142, 170] width 63 height 8
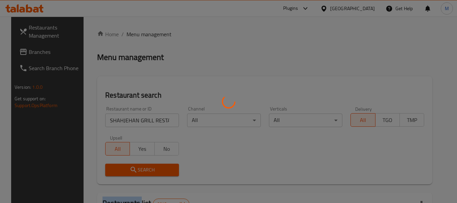
click at [142, 173] on div at bounding box center [228, 101] width 457 height 203
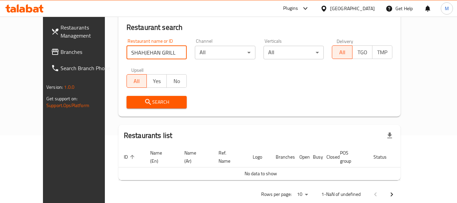
scroll to position [0, 12]
drag, startPoint x: 156, startPoint y: 51, endPoint x: 173, endPoint y: 55, distance: 17.7
click at [173, 55] on input "SHAHJEHAN GRILL RESTAURANT" at bounding box center [157, 53] width 61 height 14
type input "SHAHJEHAN GRILL"
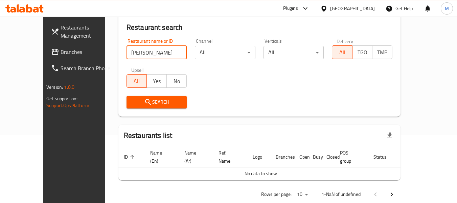
click button "Search" at bounding box center [157, 102] width 61 height 13
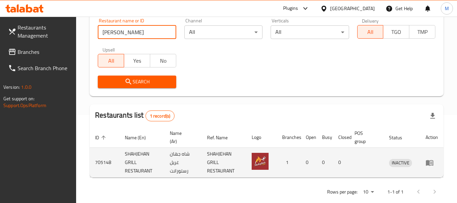
scroll to position [99, 0]
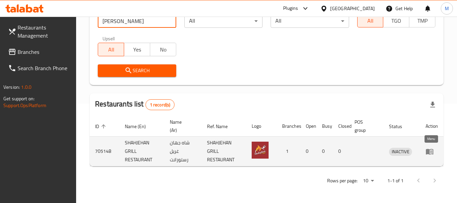
click at [435, 151] on link "enhanced table" at bounding box center [432, 151] width 13 height 8
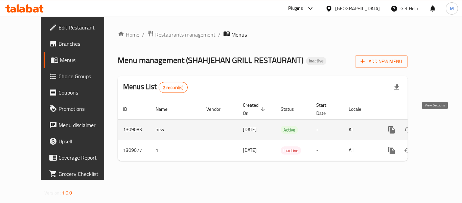
click at [438, 127] on icon "enhanced table" at bounding box center [441, 130] width 6 height 6
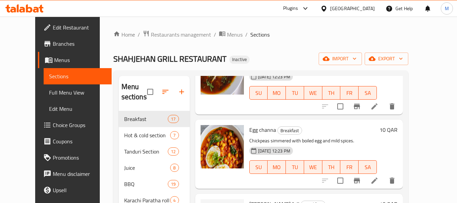
scroll to position [68, 0]
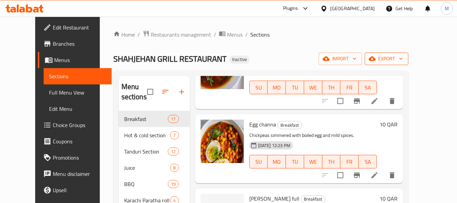
click at [403, 60] on span "export" at bounding box center [386, 59] width 33 height 8
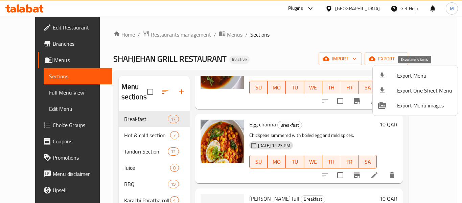
click at [411, 74] on span "Export Menu" at bounding box center [424, 75] width 55 height 8
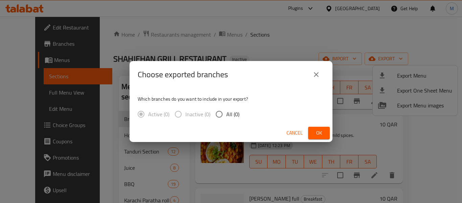
click at [234, 110] on span "All (0)" at bounding box center [233, 114] width 13 height 8
click at [227, 110] on input "All (0)" at bounding box center [219, 114] width 14 height 14
radio input "true"
click at [316, 135] on span "Ok" at bounding box center [319, 133] width 11 height 8
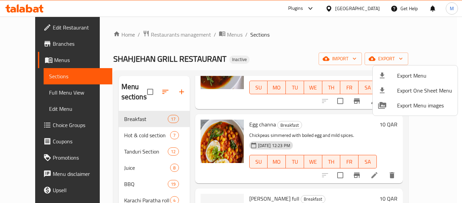
click at [150, 37] on div at bounding box center [231, 101] width 462 height 203
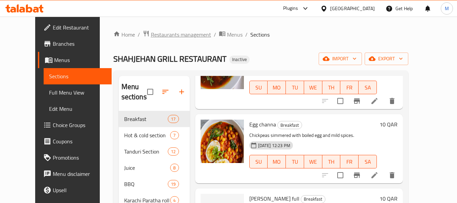
click at [151, 36] on span "Restaurants management" at bounding box center [181, 34] width 60 height 8
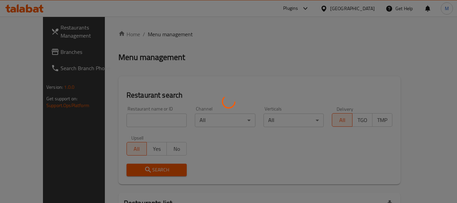
click at [146, 123] on div at bounding box center [228, 101] width 457 height 203
click at [136, 121] on div at bounding box center [228, 101] width 457 height 203
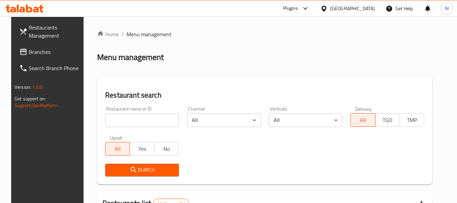
click at [136, 121] on input "search" at bounding box center [142, 120] width 74 height 14
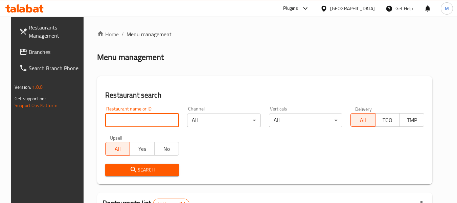
paste input "Mamma Mia"
type input "Mamma Mia"
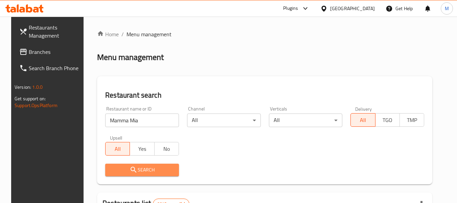
click at [130, 166] on icon "submit" at bounding box center [134, 170] width 8 height 8
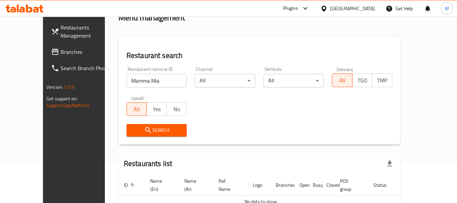
scroll to position [74, 0]
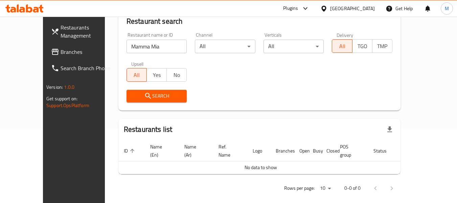
click at [328, 9] on icon at bounding box center [324, 8] width 7 height 7
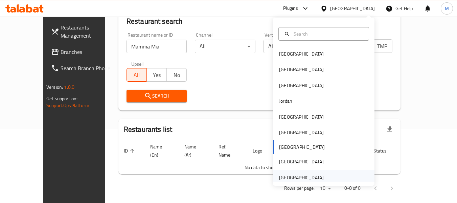
click at [300, 176] on div "[GEOGRAPHIC_DATA]" at bounding box center [301, 177] width 45 height 7
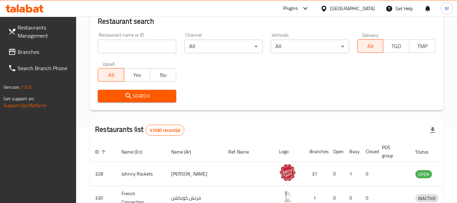
click at [150, 48] on input "search" at bounding box center [137, 47] width 78 height 14
paste input "Mamma Mia"
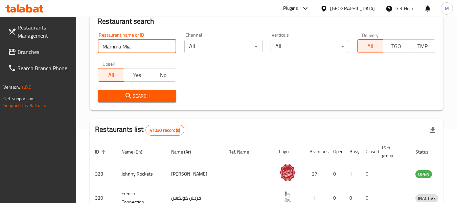
type input "Mamma Mia"
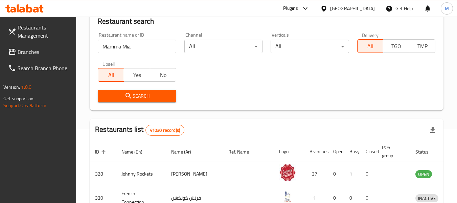
click at [134, 96] on span "Search" at bounding box center [136, 96] width 67 height 8
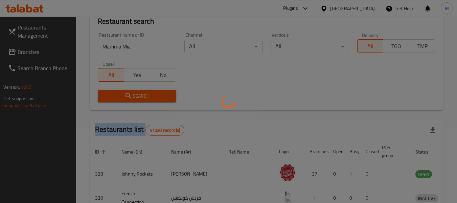
click at [134, 96] on div at bounding box center [228, 101] width 457 height 203
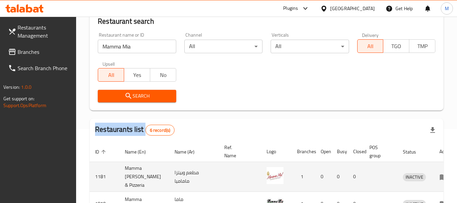
scroll to position [175, 0]
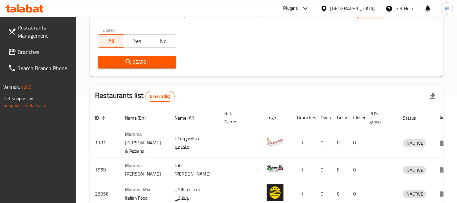
click at [136, 68] on div "Search" at bounding box center [137, 62] width 86 height 21
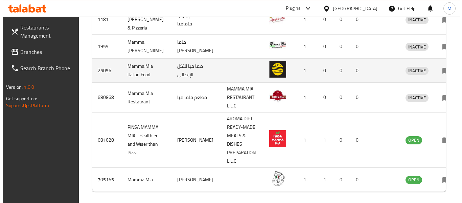
scroll to position [254, 0]
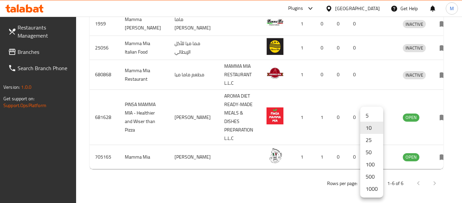
click at [373, 180] on li "500" at bounding box center [372, 176] width 23 height 12
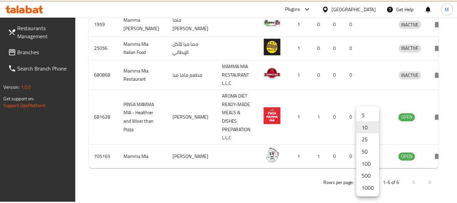
scroll to position [248, 0]
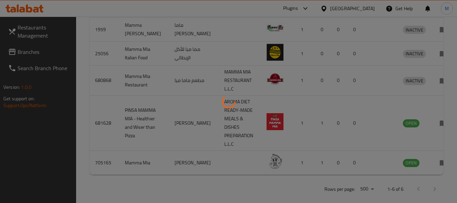
click at [370, 188] on div at bounding box center [228, 101] width 457 height 203
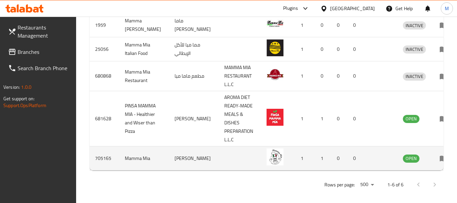
scroll to position [254, 0]
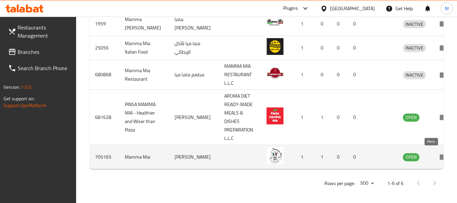
click at [440, 153] on icon "enhanced table" at bounding box center [444, 157] width 8 height 8
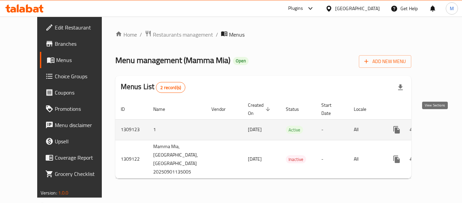
click at [442, 126] on icon "enhanced table" at bounding box center [446, 130] width 8 height 8
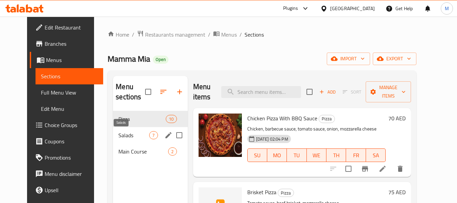
click at [139, 132] on span "Salads" at bounding box center [133, 135] width 31 height 8
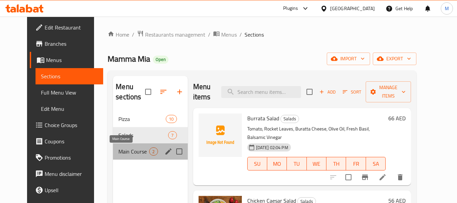
click at [134, 148] on span "Main Course" at bounding box center [133, 151] width 31 height 8
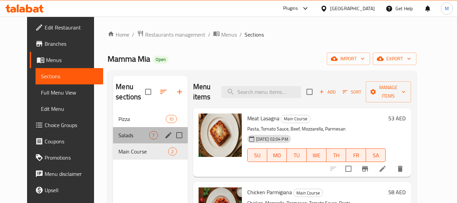
click at [131, 129] on div "Salads 7" at bounding box center [150, 135] width 74 height 16
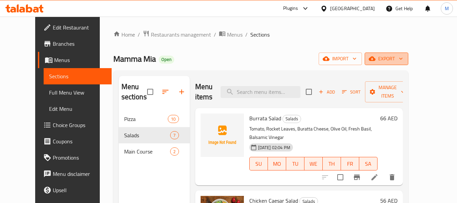
click at [403, 59] on span "export" at bounding box center [386, 59] width 33 height 8
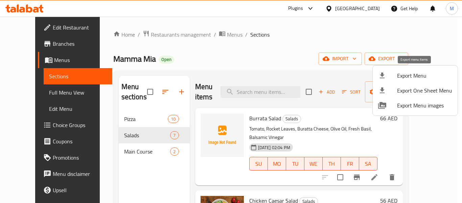
click at [410, 74] on span "Export Menu" at bounding box center [424, 75] width 55 height 8
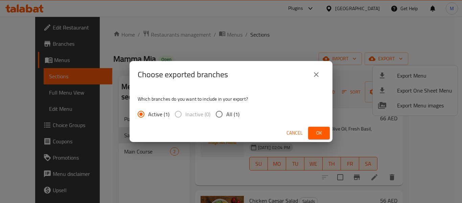
click at [232, 117] on span "All (1)" at bounding box center [233, 114] width 13 height 8
click at [227, 117] on input "All (1)" at bounding box center [219, 114] width 14 height 14
radio input "true"
click at [323, 132] on span "Ok" at bounding box center [319, 133] width 11 height 8
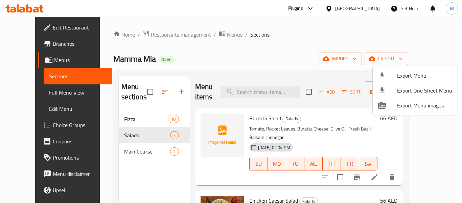
click at [42, 93] on div at bounding box center [231, 101] width 462 height 203
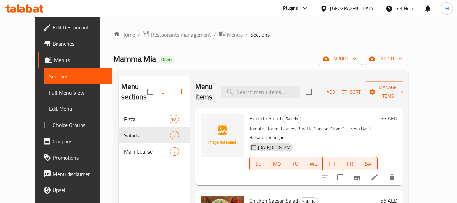
click at [49, 93] on span "Full Menu View" at bounding box center [77, 92] width 57 height 8
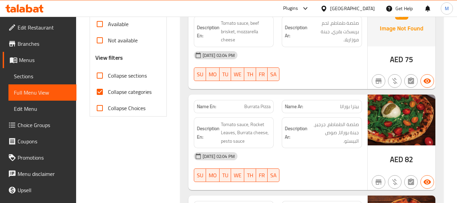
scroll to position [237, 0]
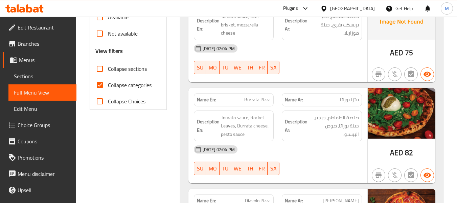
click at [134, 89] on span "Collapse categories" at bounding box center [130, 85] width 44 height 8
click at [108, 90] on input "Collapse categories" at bounding box center [100, 85] width 16 height 16
checkbox input "false"
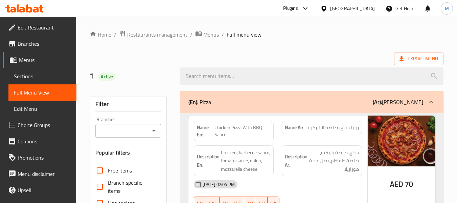
click at [331, 10] on div "[GEOGRAPHIC_DATA]" at bounding box center [352, 8] width 45 height 7
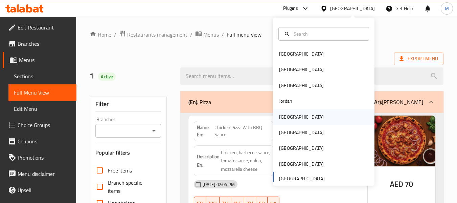
click at [283, 118] on div "[GEOGRAPHIC_DATA]" at bounding box center [301, 116] width 45 height 7
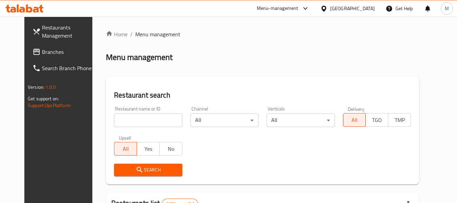
click at [114, 120] on input "search" at bounding box center [148, 120] width 68 height 14
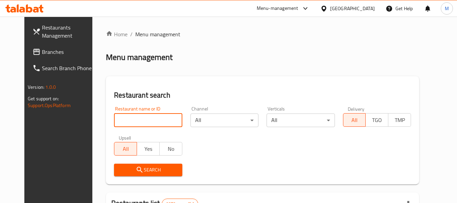
paste input "Chicken Jimmy"
type input "Chicken Jimmy"
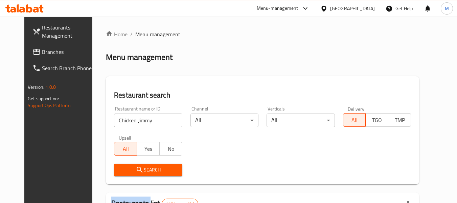
click at [137, 176] on div "Search" at bounding box center [148, 169] width 76 height 21
click at [139, 168] on span "Search" at bounding box center [148, 170] width 57 height 8
click at [139, 168] on div at bounding box center [228, 101] width 457 height 203
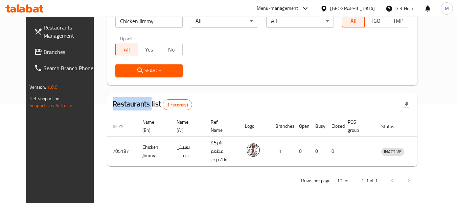
scroll to position [93, 0]
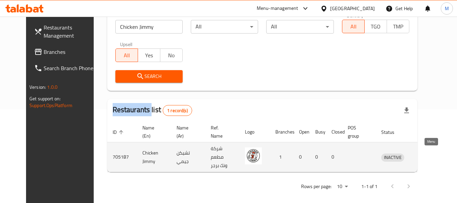
click at [426, 155] on icon "enhanced table" at bounding box center [422, 157] width 8 height 8
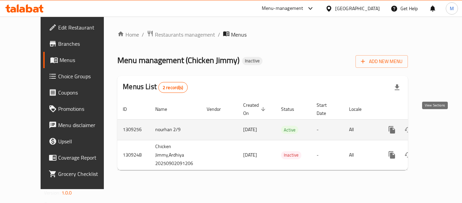
click at [442, 122] on link "enhanced table" at bounding box center [441, 130] width 16 height 16
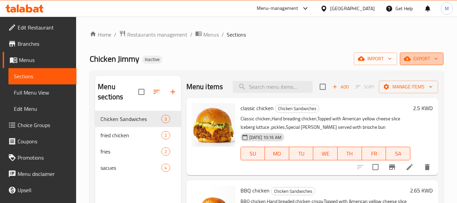
click at [429, 62] on span "export" at bounding box center [422, 59] width 33 height 8
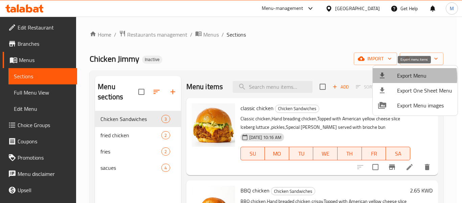
click at [399, 78] on span "Export Menu" at bounding box center [424, 75] width 55 height 8
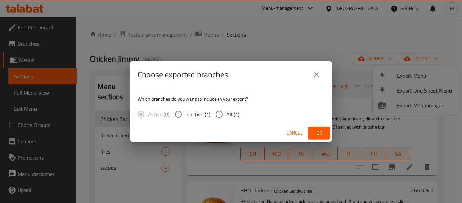
click at [233, 117] on span "All (1)" at bounding box center [233, 114] width 13 height 8
click at [227, 117] on input "All (1)" at bounding box center [219, 114] width 14 height 14
radio input "true"
click at [320, 132] on span "Ok" at bounding box center [319, 133] width 11 height 8
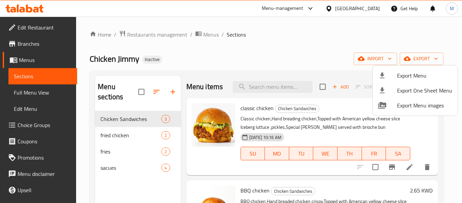
click at [119, 135] on div at bounding box center [231, 101] width 462 height 203
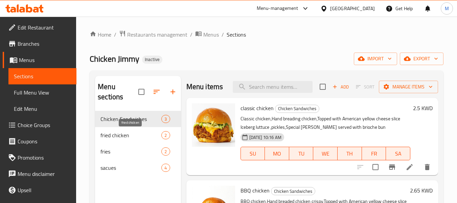
click at [132, 136] on span "fried chicken" at bounding box center [131, 135] width 61 height 8
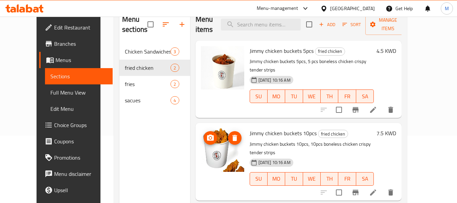
scroll to position [68, 0]
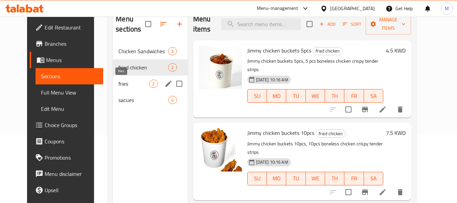
click at [118, 84] on span "fries" at bounding box center [133, 84] width 31 height 8
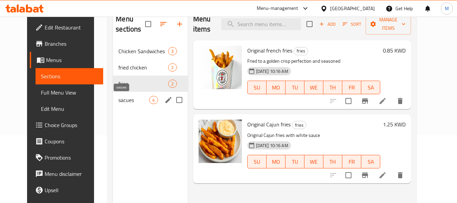
click at [118, 97] on span "sacues" at bounding box center [133, 100] width 31 height 8
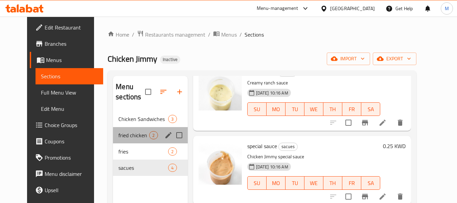
click at [133, 127] on div "fried chicken 2" at bounding box center [150, 135] width 74 height 16
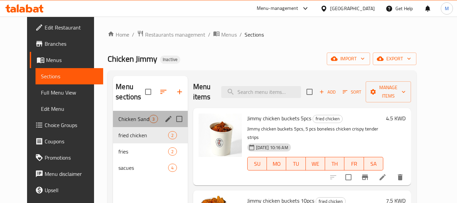
click at [128, 113] on div "Chicken Sandwiches 3" at bounding box center [150, 119] width 74 height 16
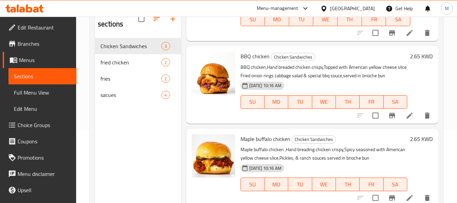
scroll to position [61, 0]
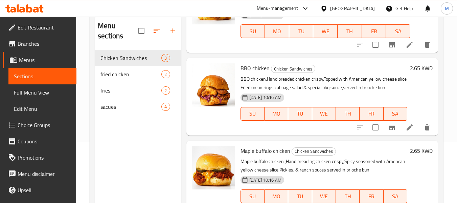
click at [41, 29] on span "Edit Restaurant" at bounding box center [44, 27] width 53 height 8
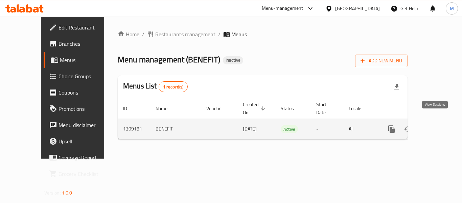
click at [437, 125] on icon "enhanced table" at bounding box center [441, 129] width 8 height 8
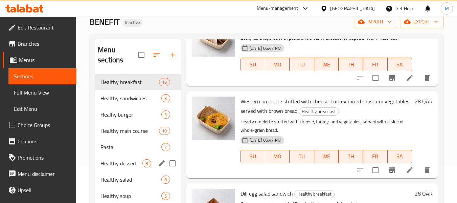
scroll to position [95, 0]
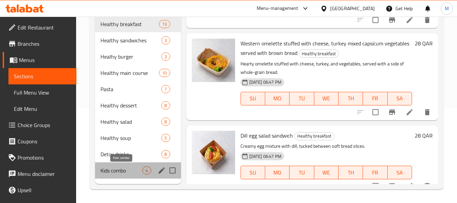
click at [118, 168] on span "Kids combo" at bounding box center [122, 170] width 42 height 8
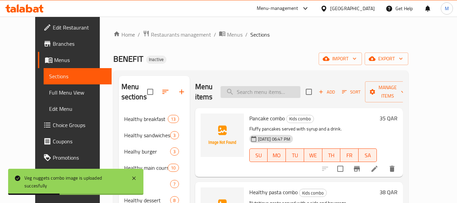
click at [273, 95] on input "search" at bounding box center [261, 92] width 80 height 12
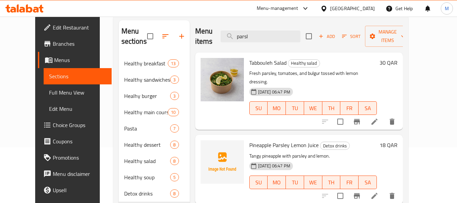
scroll to position [68, 0]
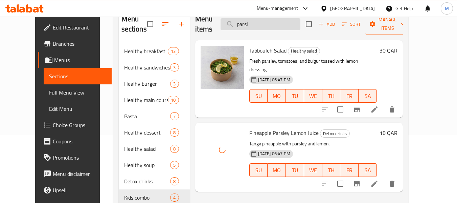
drag, startPoint x: 257, startPoint y: 22, endPoint x: 250, endPoint y: 22, distance: 6.4
click at [250, 22] on input "parsl" at bounding box center [261, 24] width 80 height 12
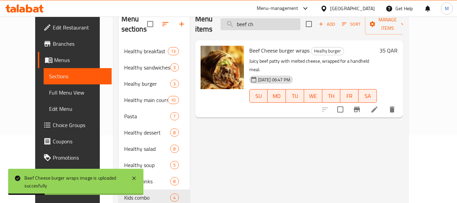
drag, startPoint x: 265, startPoint y: 19, endPoint x: 235, endPoint y: 19, distance: 30.8
click at [235, 19] on input "beef ch" at bounding box center [261, 24] width 80 height 12
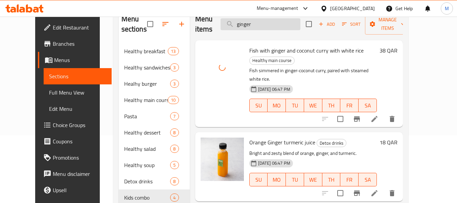
drag, startPoint x: 267, startPoint y: 20, endPoint x: 245, endPoint y: 24, distance: 22.6
click at [245, 24] on input "ginger" at bounding box center [261, 24] width 80 height 12
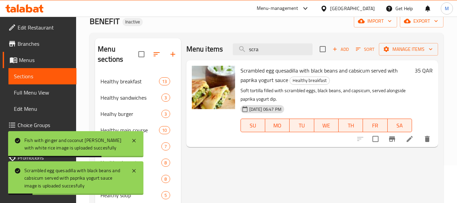
scroll to position [0, 0]
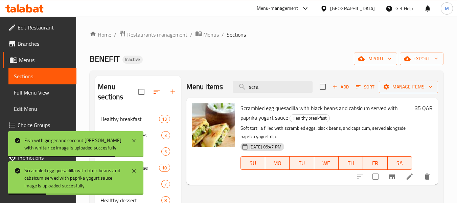
drag, startPoint x: 261, startPoint y: 91, endPoint x: 211, endPoint y: 90, distance: 50.1
click at [216, 91] on div "Menu items scra Add Sort Manage items" at bounding box center [313, 87] width 252 height 22
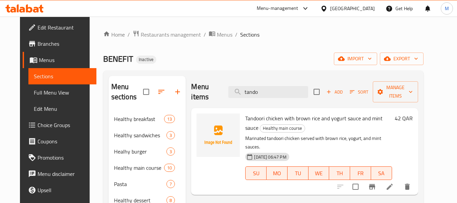
type input "tando"
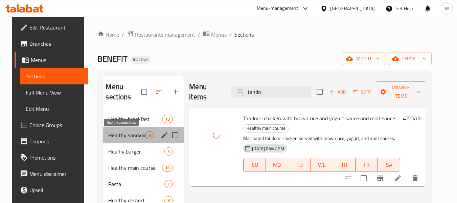
click at [132, 133] on span "Healthy sandwiches" at bounding box center [126, 135] width 37 height 8
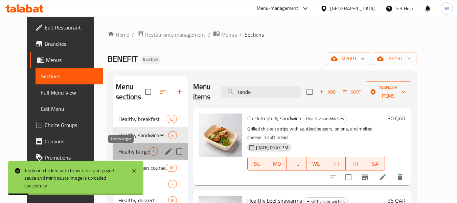
click at [130, 150] on span "Healhy burger" at bounding box center [133, 151] width 31 height 8
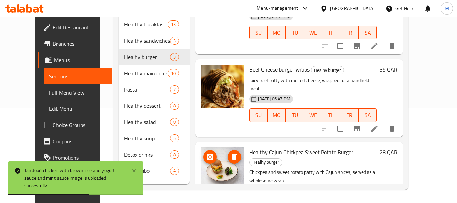
scroll to position [95, 0]
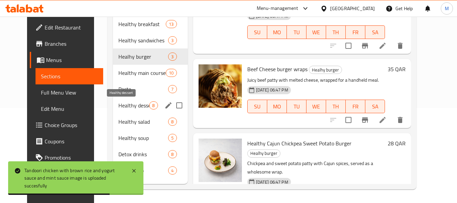
click at [119, 105] on span "Healthy dessert" at bounding box center [133, 105] width 31 height 8
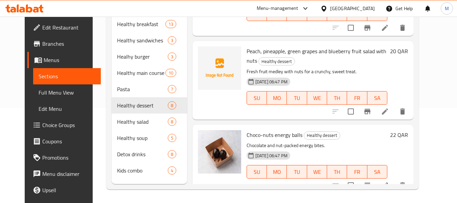
click at [366, 48] on span "Peach, pineapple, green grapes and blueberry fruit salad with nuts" at bounding box center [317, 56] width 140 height 20
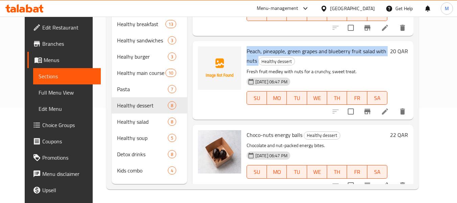
click at [366, 48] on span "Peach, pineapple, green grapes and blueberry fruit salad with nuts" at bounding box center [317, 56] width 140 height 20
copy h6 "Peach, pineapple, green grapes and blueberry fruit salad with nuts"
click at [203, 57] on icon "upload picture" at bounding box center [207, 56] width 8 height 8
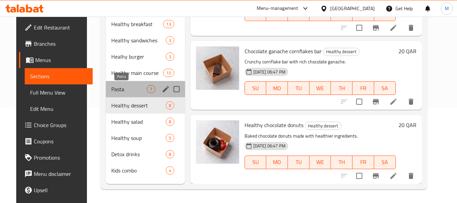
click at [120, 88] on span "Pasta" at bounding box center [128, 89] width 35 height 8
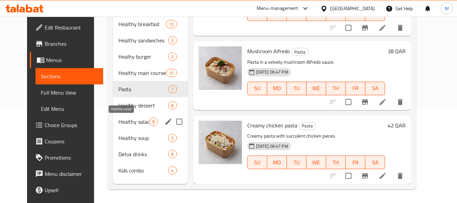
click at [122, 124] on span "Healthy salad" at bounding box center [133, 121] width 31 height 8
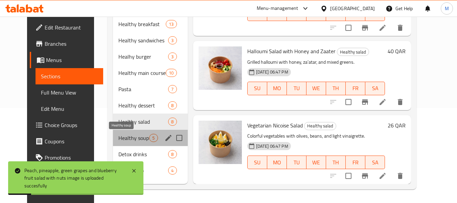
click at [121, 137] on span "Healthy soup" at bounding box center [133, 138] width 31 height 8
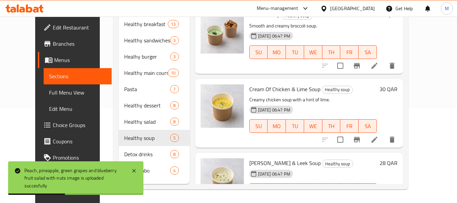
scroll to position [184, 0]
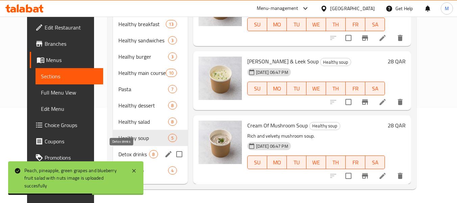
click at [121, 158] on span "Detox drinks" at bounding box center [133, 154] width 31 height 8
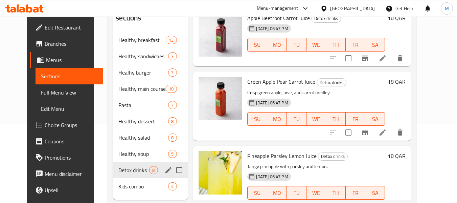
scroll to position [95, 0]
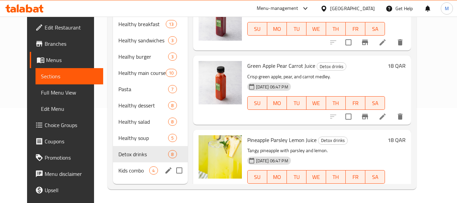
click at [123, 174] on span "Kids combo" at bounding box center [133, 170] width 31 height 8
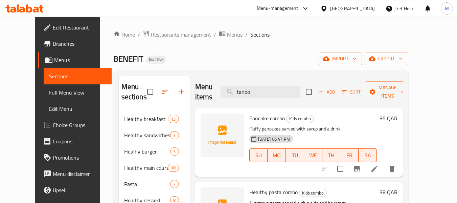
click at [261, 130] on p "Fluffy pancakes served with syrup and a drink." at bounding box center [314, 129] width 128 height 8
copy div "Fluffy pancakes served with syrup and a drink."
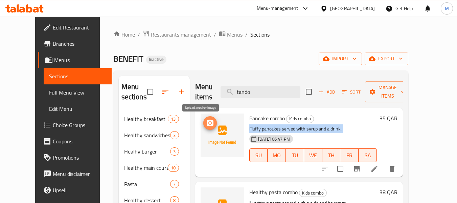
click at [207, 122] on icon "upload picture" at bounding box center [210, 123] width 7 height 6
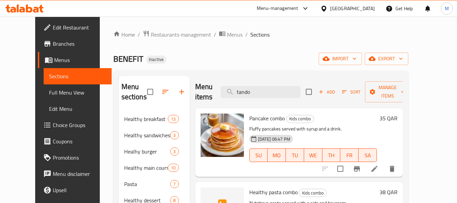
click at [253, 40] on div "Home / Restaurants management / Menus / Sections BENEFIT Inactive import export…" at bounding box center [260, 157] width 295 height 254
click at [403, 55] on span "export" at bounding box center [386, 59] width 33 height 8
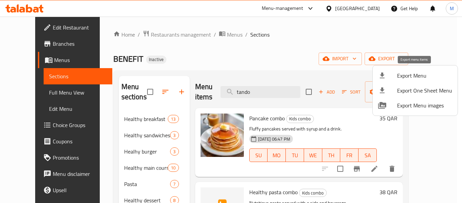
click at [398, 79] on span "Export Menu" at bounding box center [424, 75] width 55 height 8
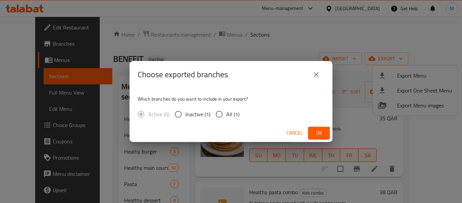
click at [229, 117] on span "All (1)" at bounding box center [233, 114] width 13 height 8
click at [227, 117] on input "All (1)" at bounding box center [219, 114] width 14 height 14
radio input "true"
click at [326, 130] on button "Ok" at bounding box center [319, 133] width 22 height 13
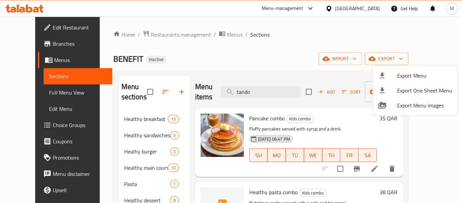
click at [362, 6] on div at bounding box center [231, 101] width 462 height 203
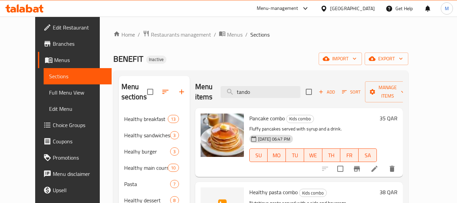
click at [330, 10] on div at bounding box center [326, 8] width 10 height 7
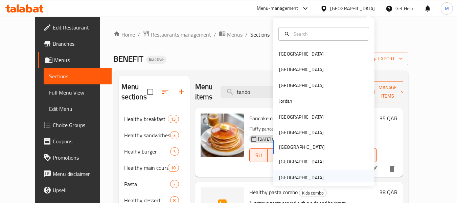
click at [300, 174] on div "[GEOGRAPHIC_DATA]" at bounding box center [301, 177] width 45 height 7
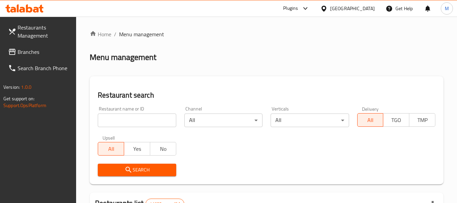
click at [126, 127] on input "search" at bounding box center [137, 120] width 78 height 14
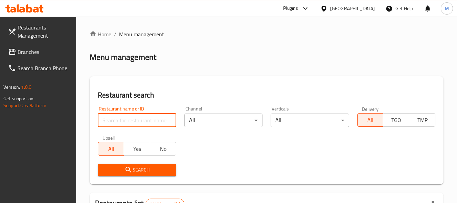
paste input "Fri Chicks & Pizza Cafeteria"
type input "Fri Chicks & Pizza Cafeteria"
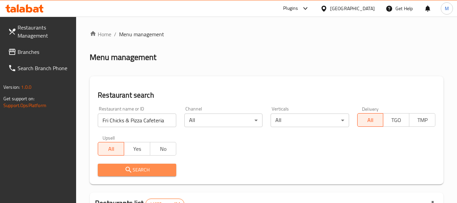
click at [134, 169] on span "Search" at bounding box center [136, 170] width 67 height 8
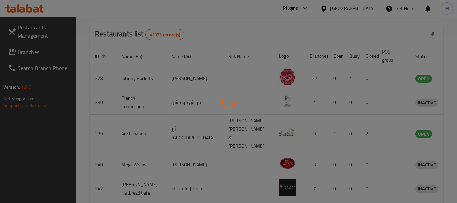
scroll to position [99, 0]
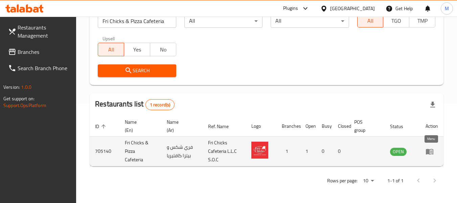
click at [426, 155] on icon "enhanced table" at bounding box center [430, 151] width 8 height 8
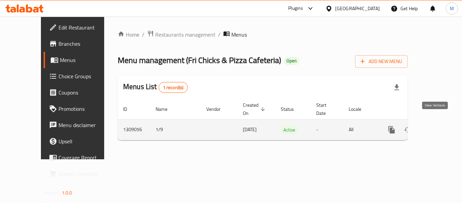
click at [437, 126] on icon "enhanced table" at bounding box center [441, 130] width 8 height 8
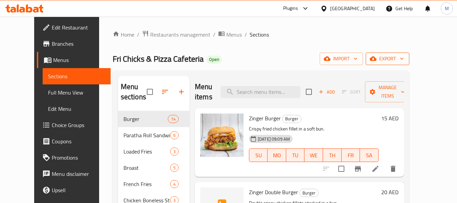
click at [406, 58] on icon "button" at bounding box center [402, 58] width 7 height 7
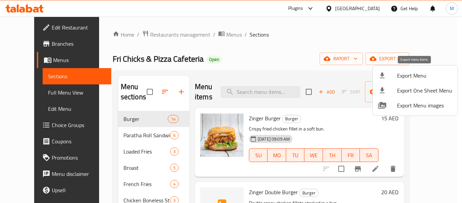
click at [421, 72] on span "Export Menu" at bounding box center [424, 75] width 55 height 8
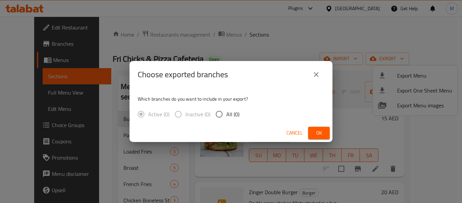
click at [227, 117] on span "All (0)" at bounding box center [233, 114] width 13 height 8
click at [226, 117] on input "All (0)" at bounding box center [219, 114] width 14 height 14
radio input "true"
click at [322, 130] on span "Ok" at bounding box center [319, 133] width 11 height 8
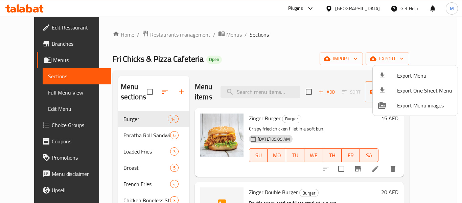
click at [256, 178] on div at bounding box center [231, 101] width 462 height 203
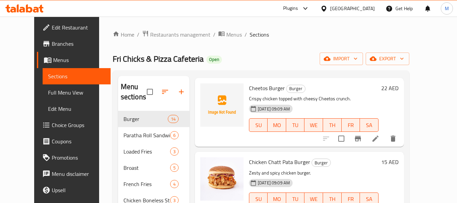
scroll to position [237, 0]
